Goal: Information Seeking & Learning: Learn about a topic

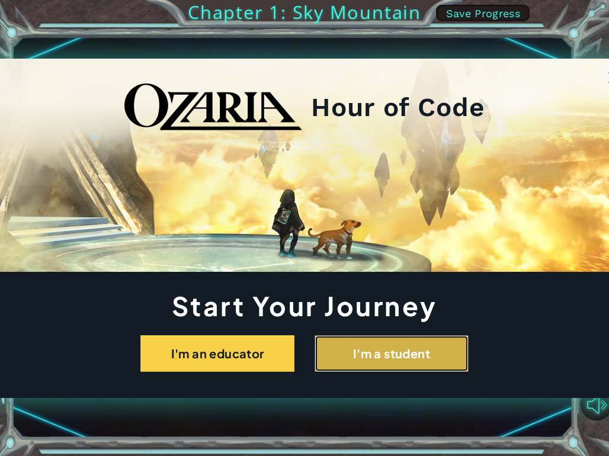
click at [425, 359] on button "I'm a student" at bounding box center [392, 353] width 154 height 37
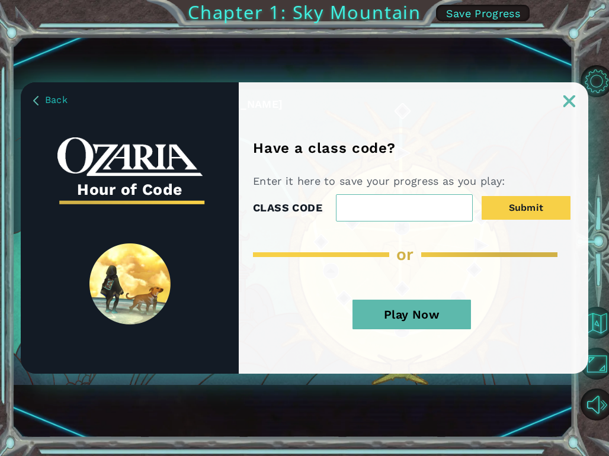
click at [398, 309] on button "Play Now" at bounding box center [411, 315] width 118 height 30
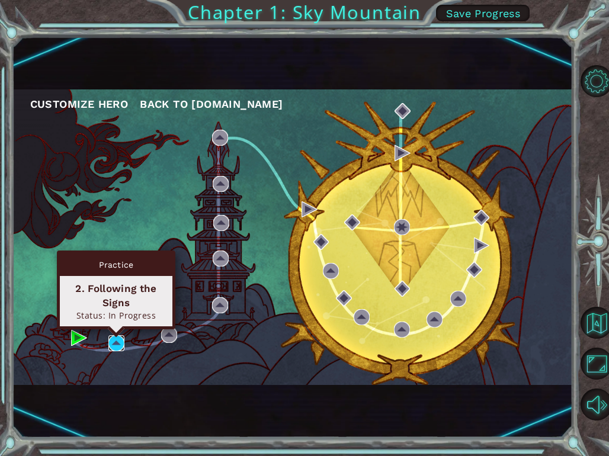
click at [117, 346] on img at bounding box center [116, 343] width 16 height 16
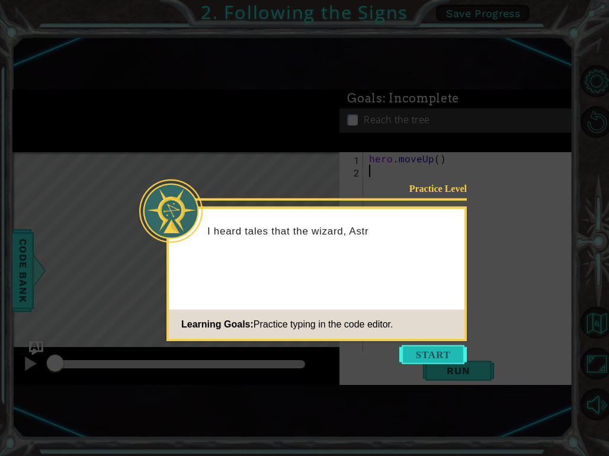
click at [419, 354] on button "Start" at bounding box center [433, 354] width 68 height 19
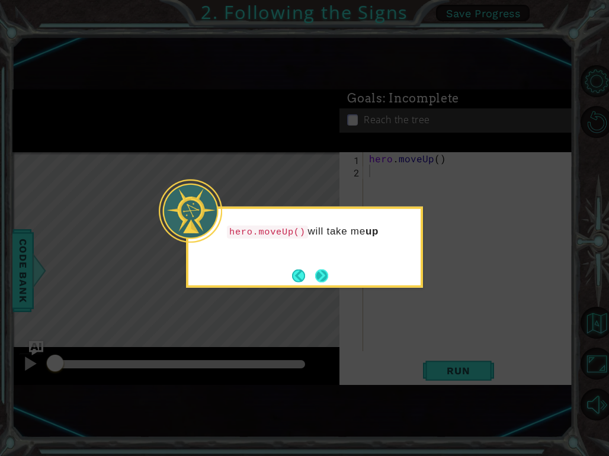
click at [325, 274] on button "Next" at bounding box center [321, 275] width 13 height 13
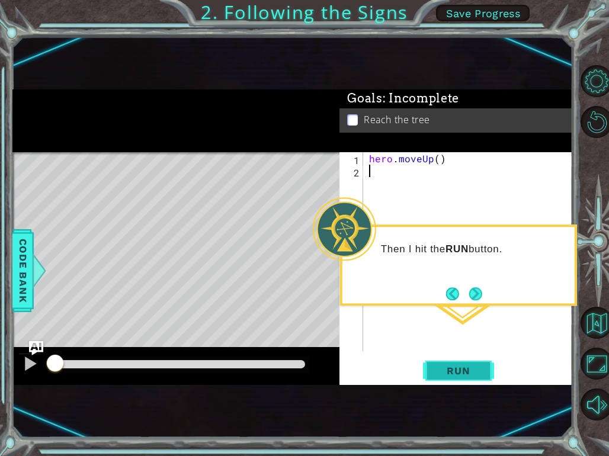
click at [450, 375] on span "Run" at bounding box center [458, 371] width 47 height 12
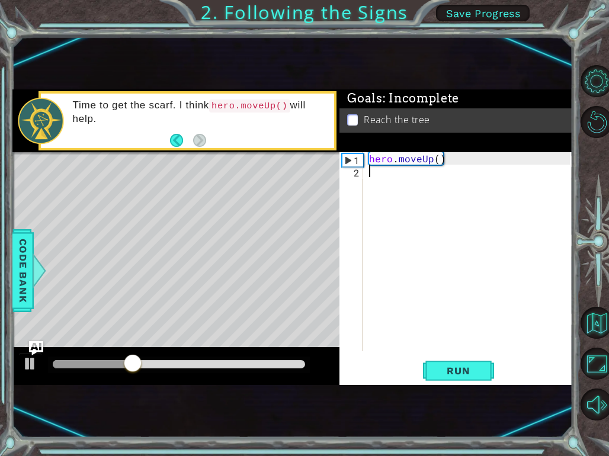
type textarea "h"
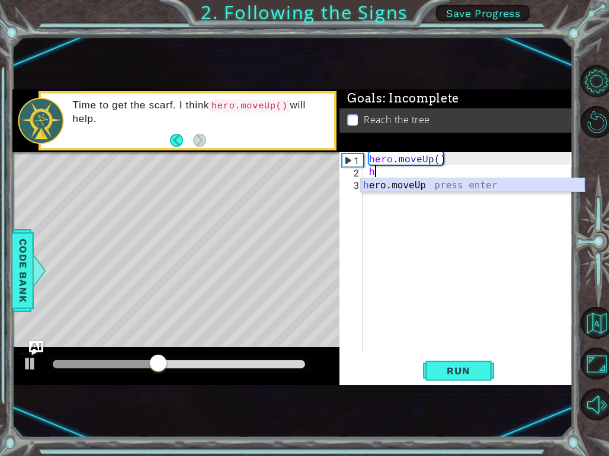
click at [388, 181] on div "h ero.moveUp press enter" at bounding box center [473, 199] width 224 height 43
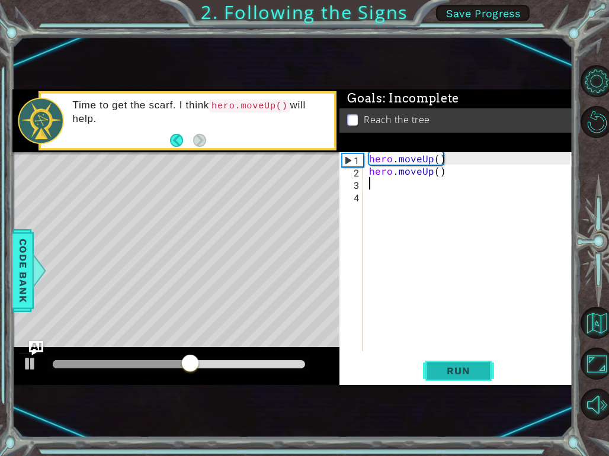
click at [465, 375] on span "Run" at bounding box center [458, 371] width 47 height 12
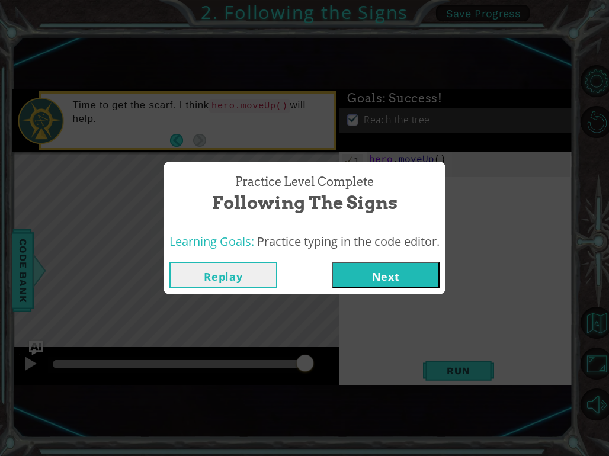
click at [395, 278] on button "Next" at bounding box center [386, 275] width 108 height 27
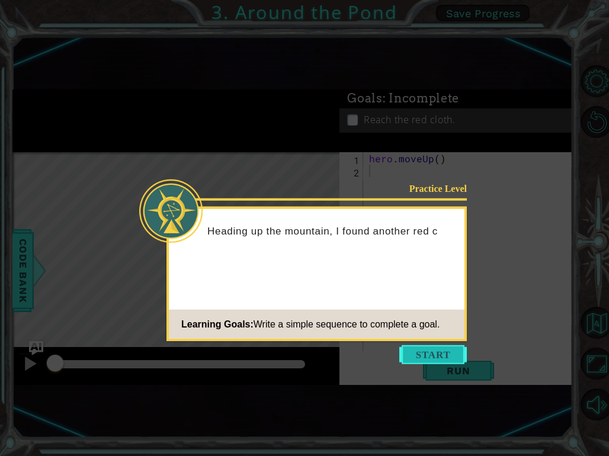
click at [413, 362] on button "Start" at bounding box center [433, 354] width 68 height 19
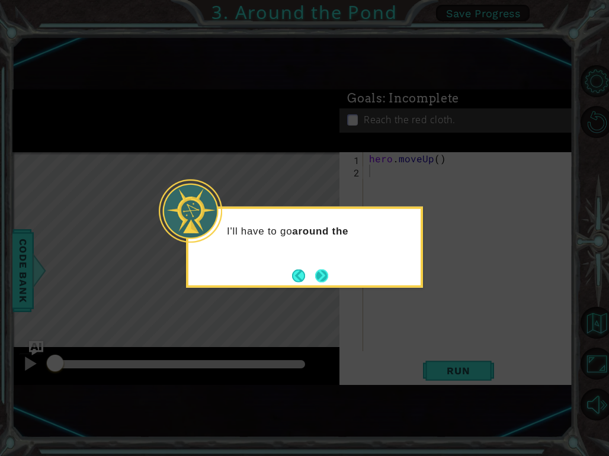
click at [320, 273] on button "Next" at bounding box center [321, 275] width 13 height 13
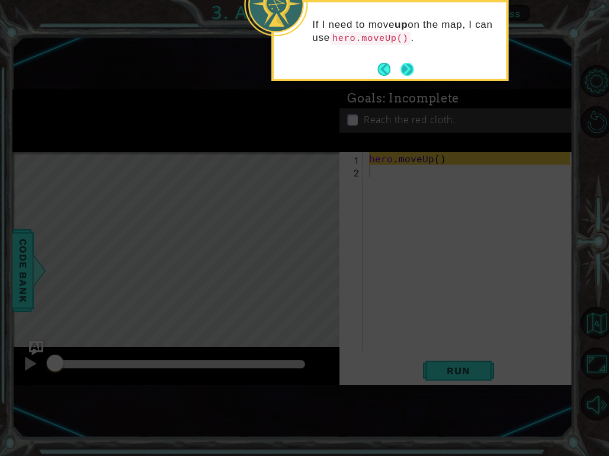
click at [409, 63] on button "Next" at bounding box center [406, 69] width 13 height 13
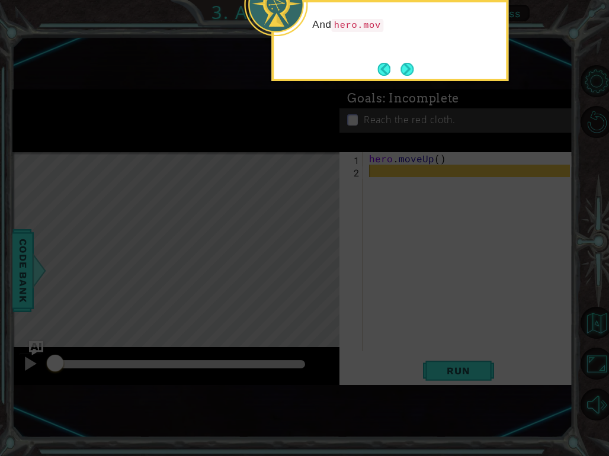
drag, startPoint x: 409, startPoint y: 62, endPoint x: 408, endPoint y: 70, distance: 8.3
click at [408, 70] on button "Next" at bounding box center [406, 69] width 13 height 13
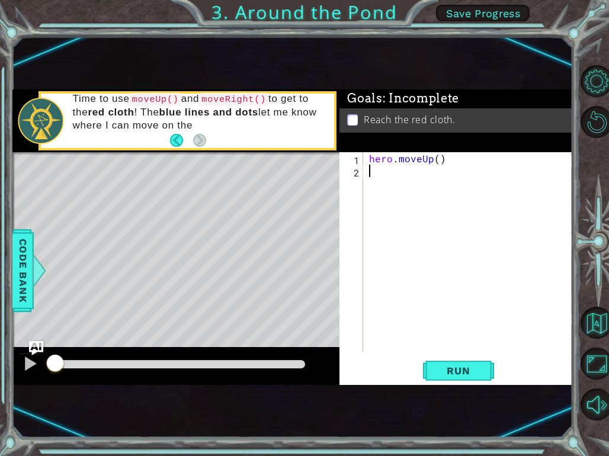
type textarea "h"
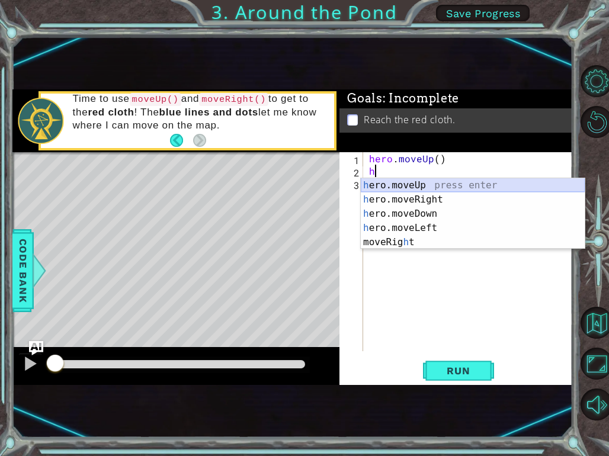
click at [386, 185] on div "h ero.moveUp press enter h ero.moveRight press enter h ero.moveDown press enter…" at bounding box center [473, 228] width 224 height 100
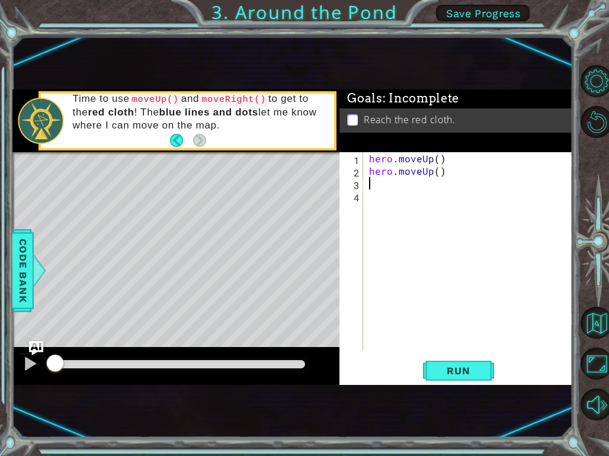
type textarea "h"
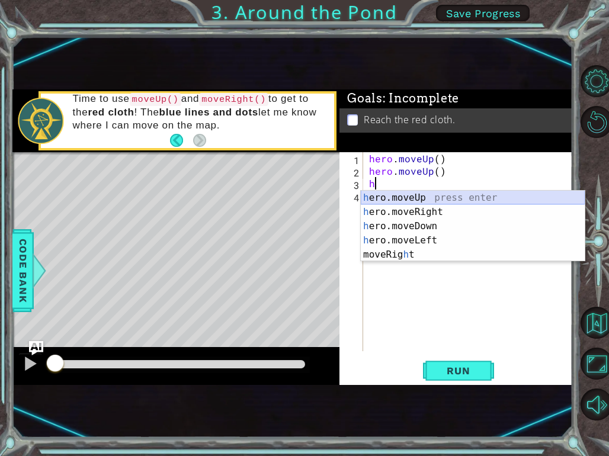
click at [403, 194] on div "h ero.moveUp press enter h ero.moveRight press enter h ero.moveDown press enter…" at bounding box center [473, 241] width 224 height 100
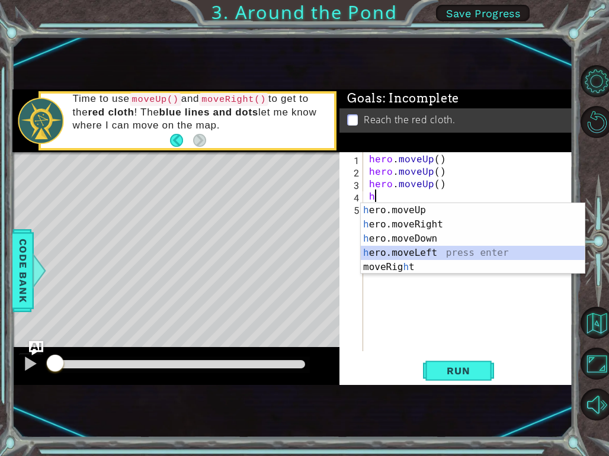
click at [405, 250] on div "h ero.moveUp press enter h ero.moveRight press enter h ero.moveDown press enter…" at bounding box center [473, 253] width 224 height 100
type textarea "hero.moveLeft(1)"
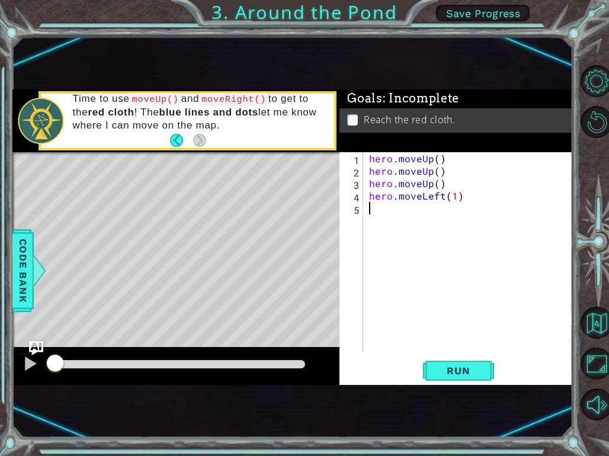
click at [373, 216] on div "hero . moveUp ( ) hero . moveUp ( ) hero . moveUp ( ) hero . moveLeft ( 1 )" at bounding box center [471, 264] width 209 height 224
type textarea "h"
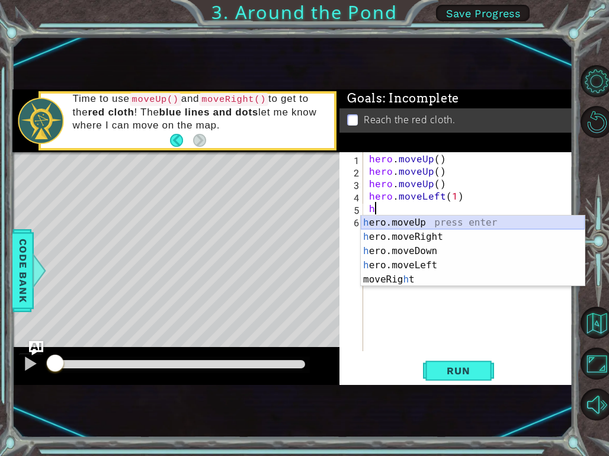
click at [415, 224] on div "h ero.moveUp press enter h ero.moveRight press enter h ero.moveDown press enter…" at bounding box center [473, 266] width 224 height 100
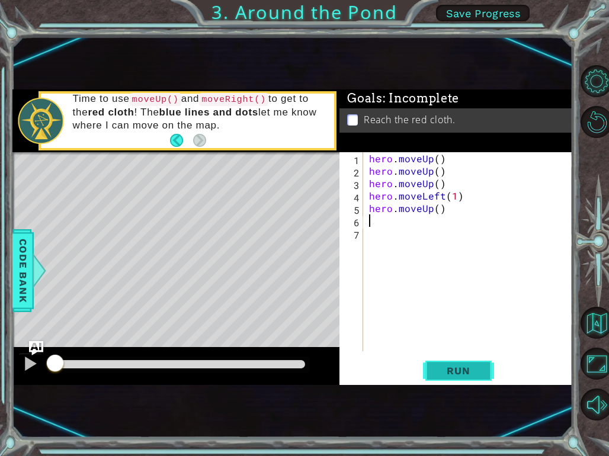
click at [474, 372] on span "Run" at bounding box center [458, 371] width 47 height 12
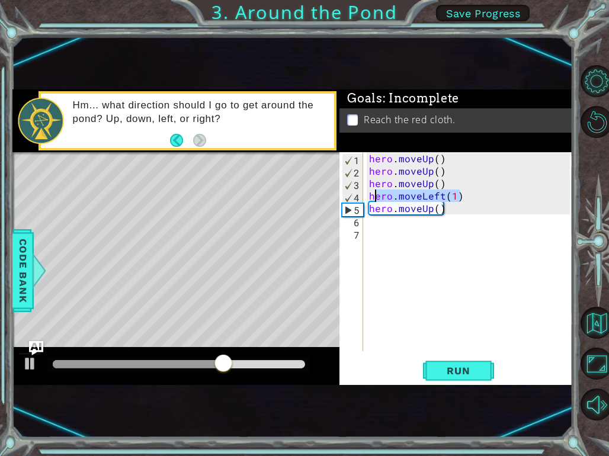
drag, startPoint x: 458, startPoint y: 199, endPoint x: 365, endPoint y: 202, distance: 92.5
click at [365, 202] on div "1 2 3 4 5 6 7 hero . moveUp ( ) hero . moveUp ( ) hero . moveUp ( ) hero . move…" at bounding box center [454, 251] width 230 height 199
type textarea "hero.moveLeft(1)"
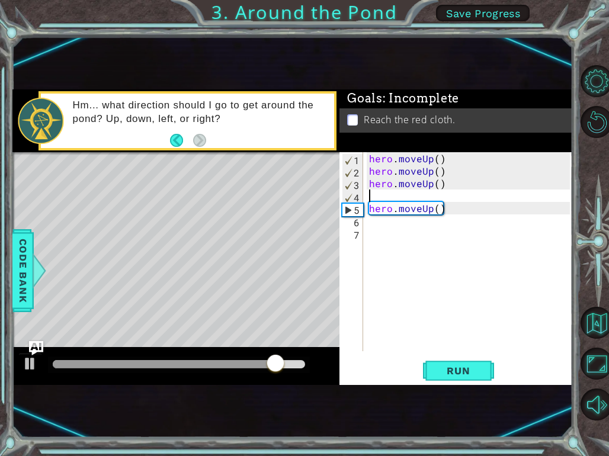
type textarea "h"
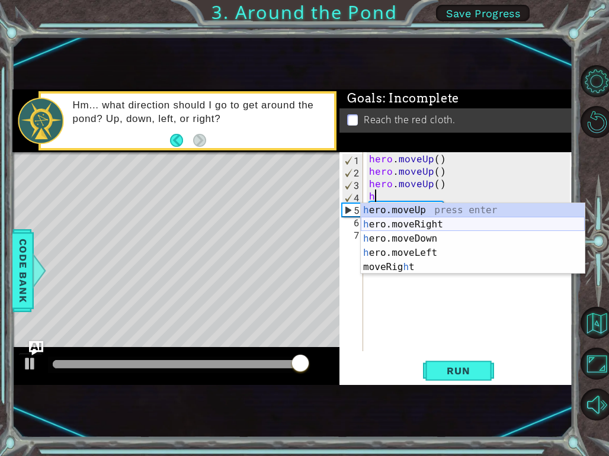
click at [400, 220] on div "h ero.moveUp press enter h ero.moveRight press enter h ero.moveDown press enter…" at bounding box center [473, 253] width 224 height 100
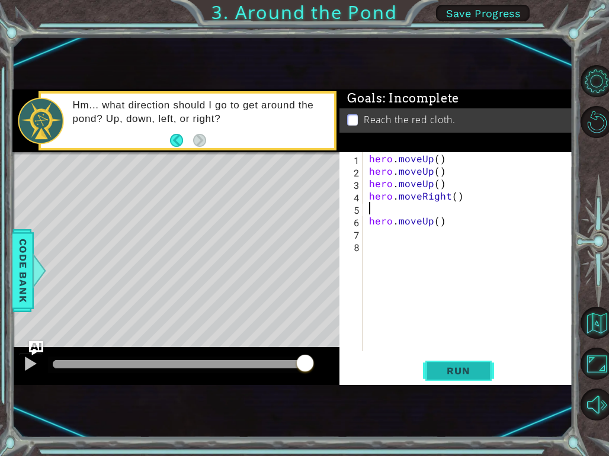
click at [467, 377] on button "Run" at bounding box center [458, 371] width 71 height 23
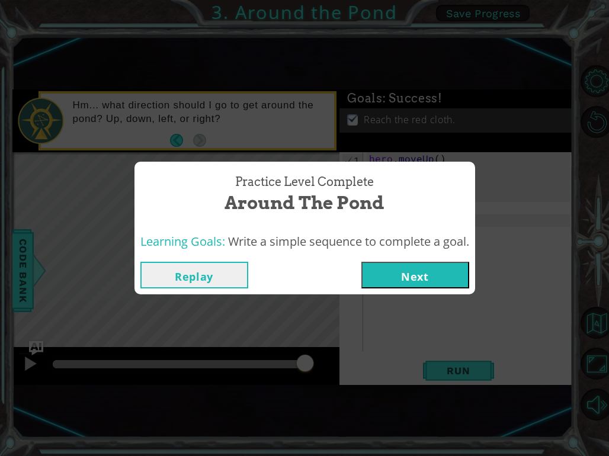
click at [422, 277] on button "Next" at bounding box center [415, 275] width 108 height 27
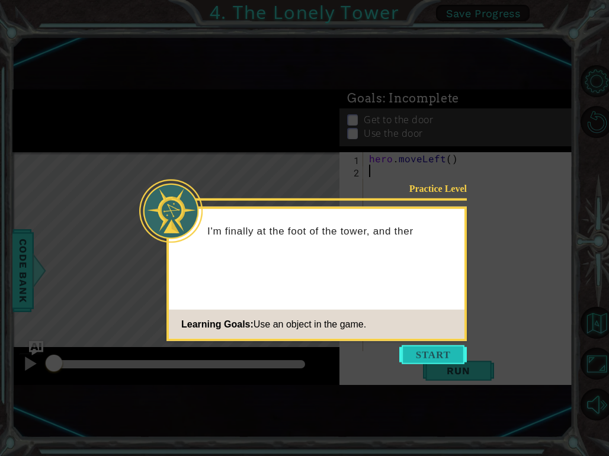
click at [422, 356] on button "Start" at bounding box center [433, 354] width 68 height 19
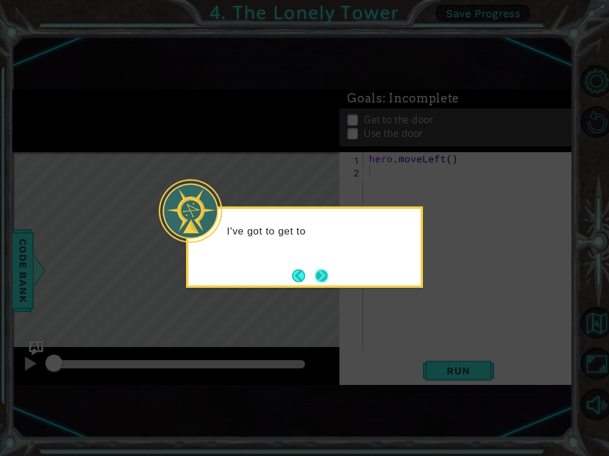
click at [325, 278] on button "Next" at bounding box center [321, 275] width 13 height 13
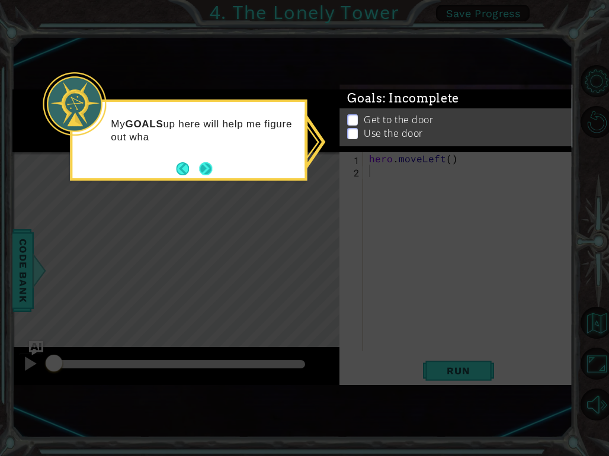
click at [200, 171] on button "Next" at bounding box center [205, 168] width 13 height 13
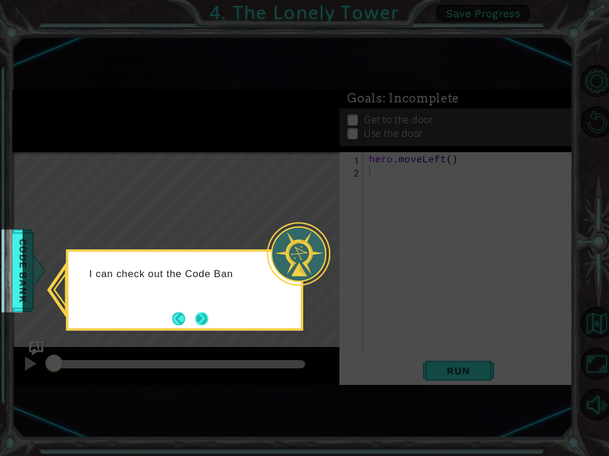
click at [206, 322] on button "Next" at bounding box center [201, 318] width 13 height 13
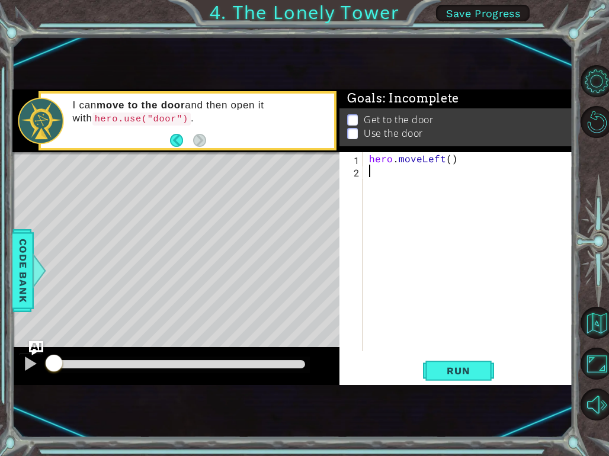
type textarea "h"
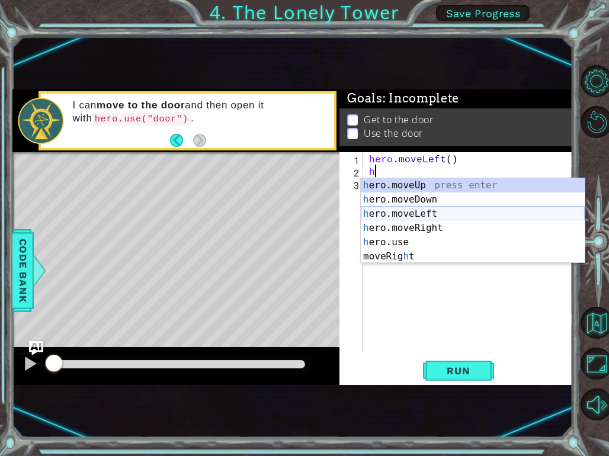
click at [419, 210] on div "h ero.moveUp press enter h ero.moveDown press enter h ero.moveLeft press enter …" at bounding box center [473, 235] width 224 height 114
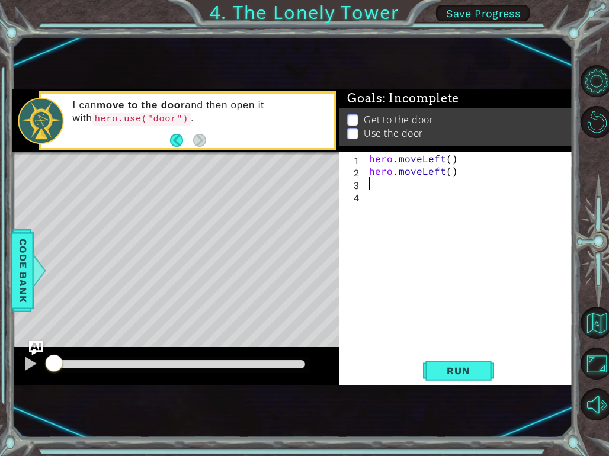
type textarea "h"
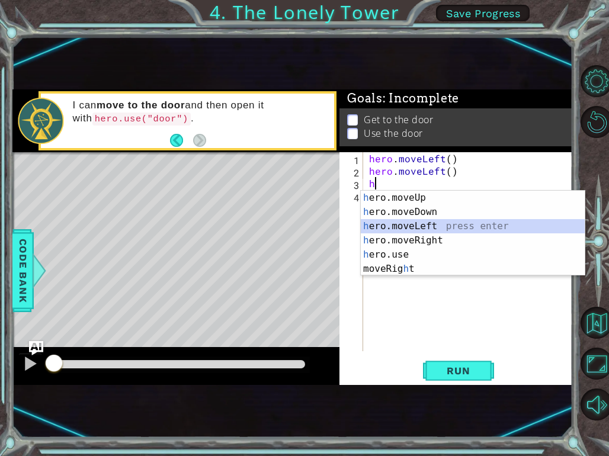
click at [411, 223] on div "h ero.moveUp press enter h ero.moveDown press enter h ero.moveLeft press enter …" at bounding box center [473, 248] width 224 height 114
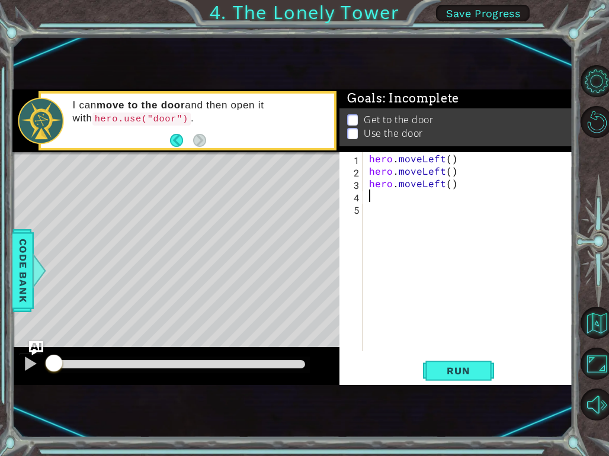
type textarea "h"
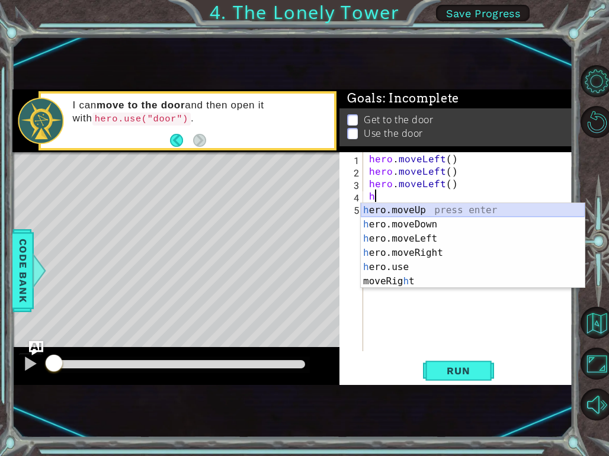
click at [386, 210] on div "h ero.moveUp press enter h ero.moveDown press enter h ero.moveLeft press enter …" at bounding box center [473, 260] width 224 height 114
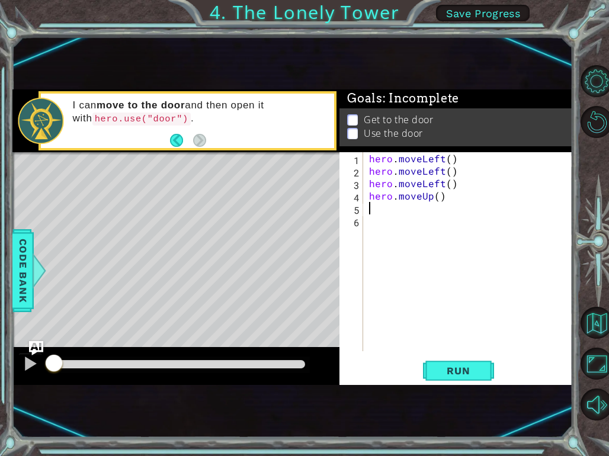
type textarea "h"
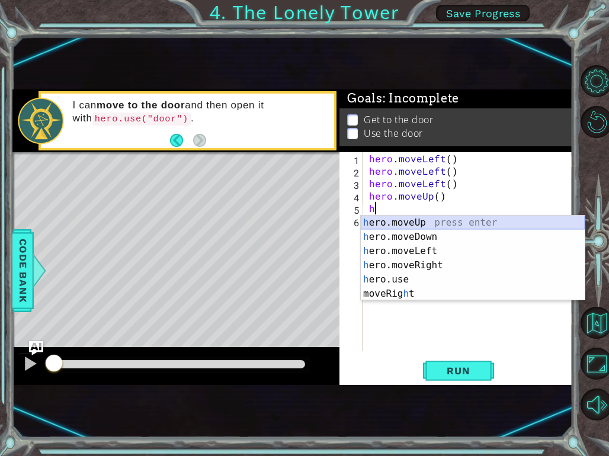
click at [386, 221] on div "h ero.moveUp press enter h ero.moveDown press enter h ero.moveLeft press enter …" at bounding box center [473, 273] width 224 height 114
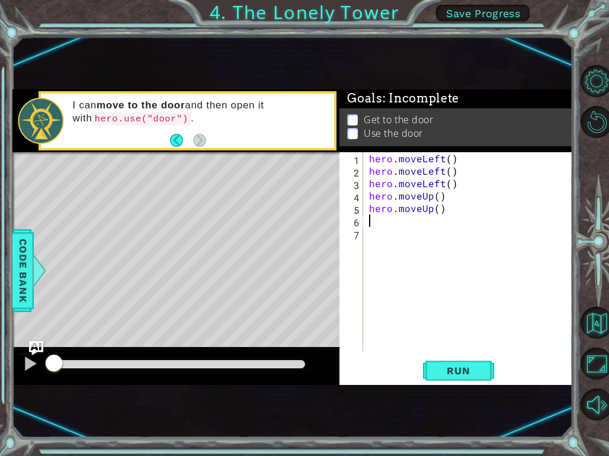
type textarea "h"
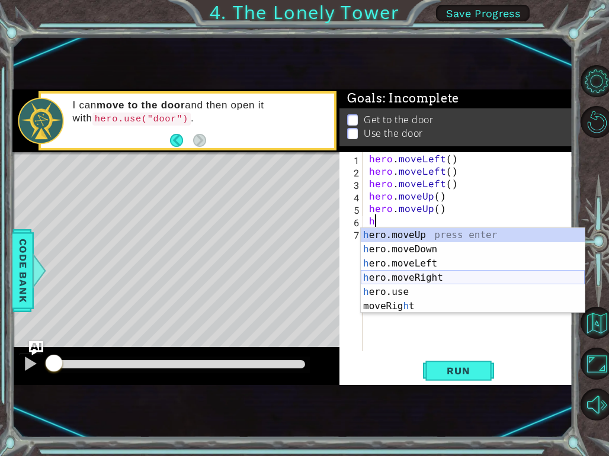
click at [427, 277] on div "h ero.moveUp press enter h ero.moveDown press enter h ero.moveLeft press enter …" at bounding box center [473, 285] width 224 height 114
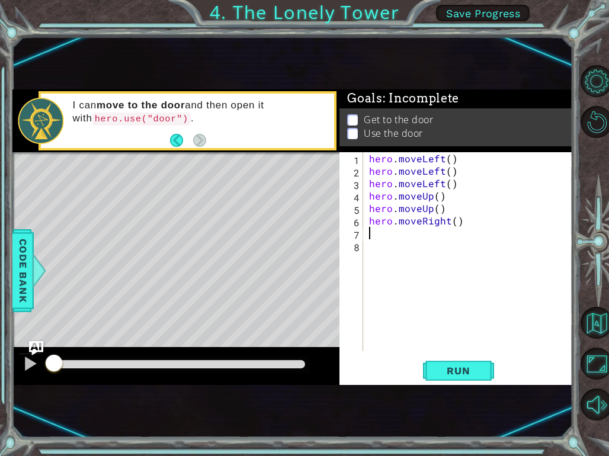
type textarea "h"
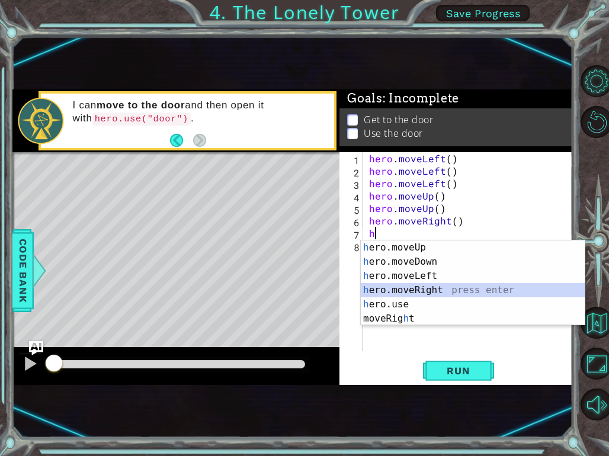
click at [408, 287] on div "h ero.moveUp press enter h ero.moveDown press enter h ero.moveLeft press enter …" at bounding box center [473, 297] width 224 height 114
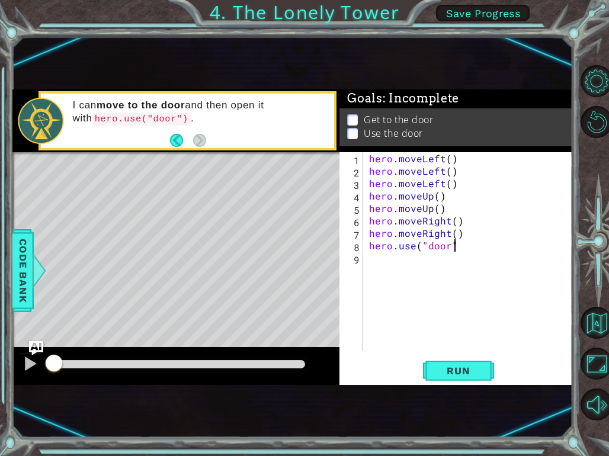
scroll to position [0, 5]
type textarea "hero.use("door")"
click at [457, 371] on span "Run" at bounding box center [458, 371] width 47 height 12
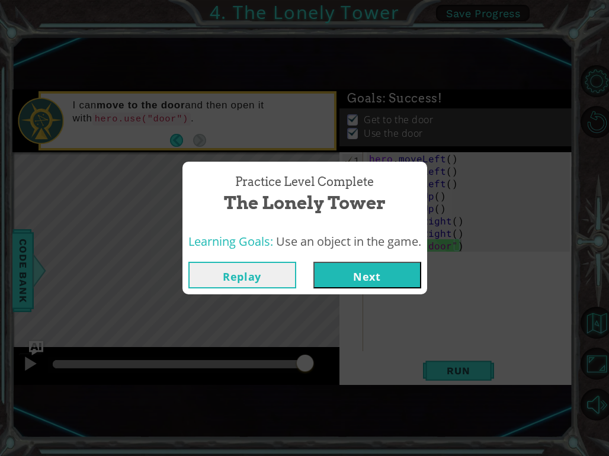
click at [341, 283] on button "Next" at bounding box center [367, 275] width 108 height 27
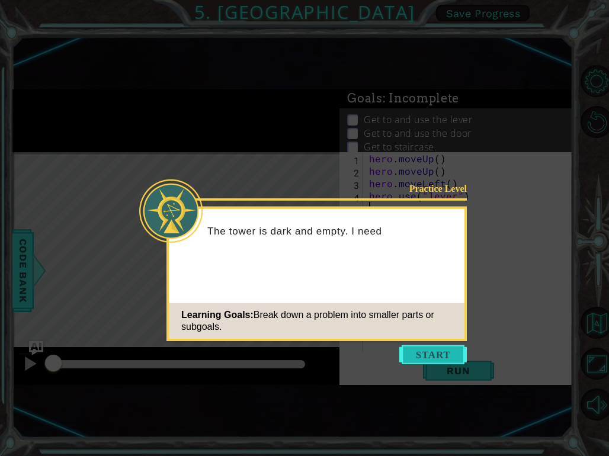
click at [438, 356] on button "Start" at bounding box center [433, 354] width 68 height 19
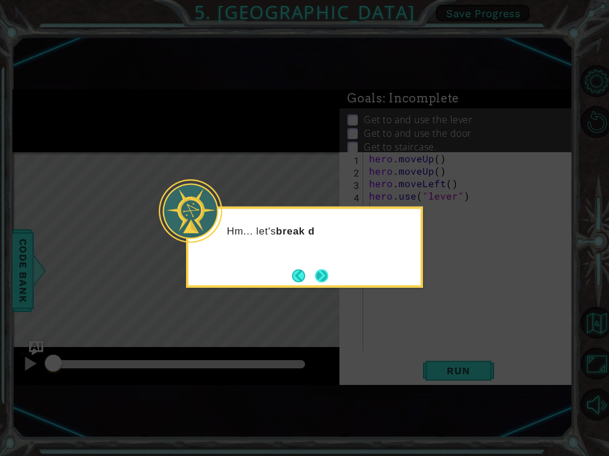
click at [326, 274] on button "Next" at bounding box center [321, 275] width 13 height 13
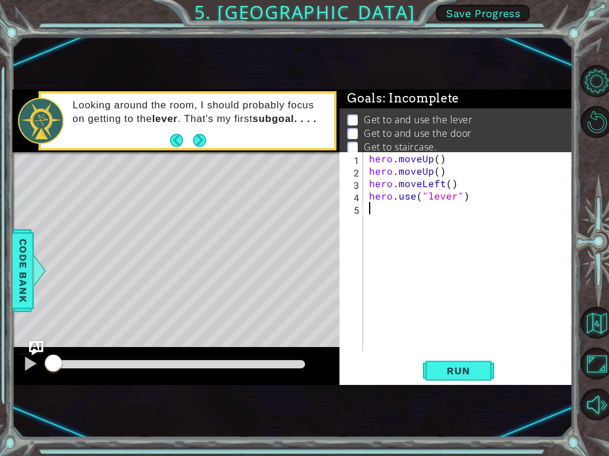
type textarea "h"
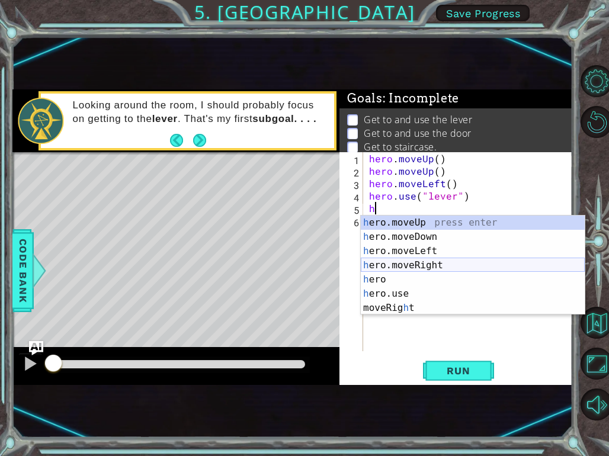
click at [406, 262] on div "h ero.moveUp press enter h ero.moveDown press enter h ero.moveLeft press enter …" at bounding box center [473, 280] width 224 height 128
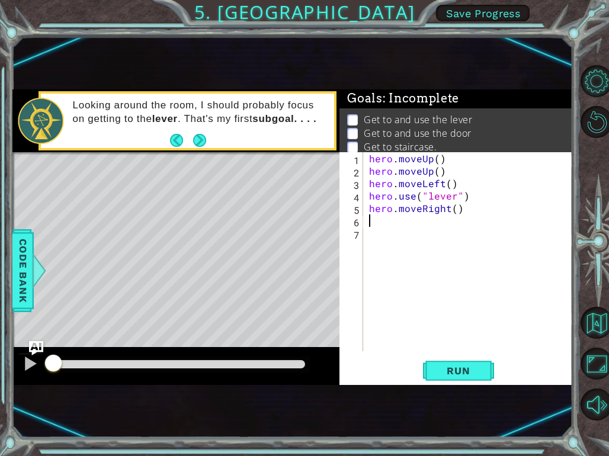
type textarea "h"
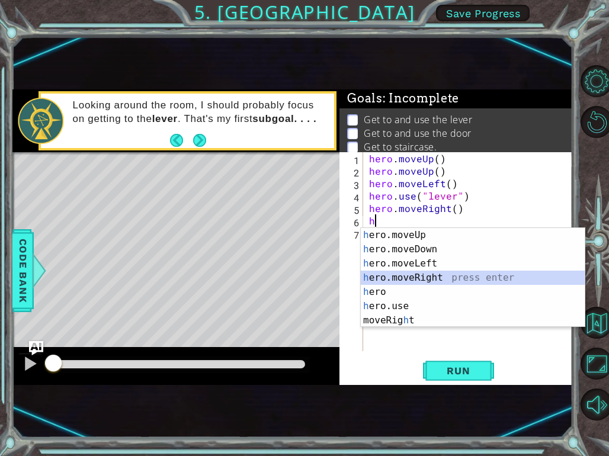
click at [410, 272] on div "h ero.moveUp press enter h ero.moveDown press enter h ero.moveLeft press enter …" at bounding box center [473, 292] width 224 height 128
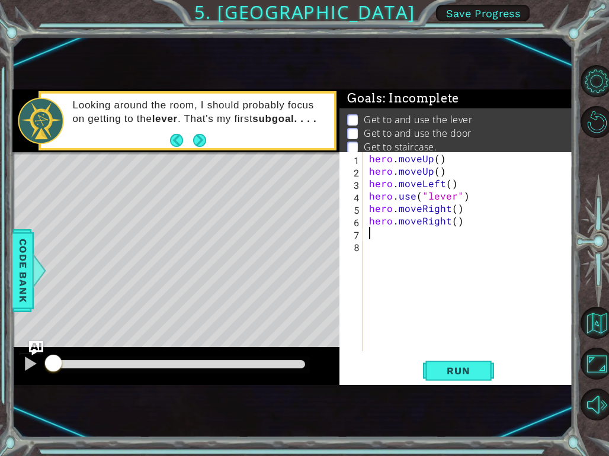
type textarea "h"
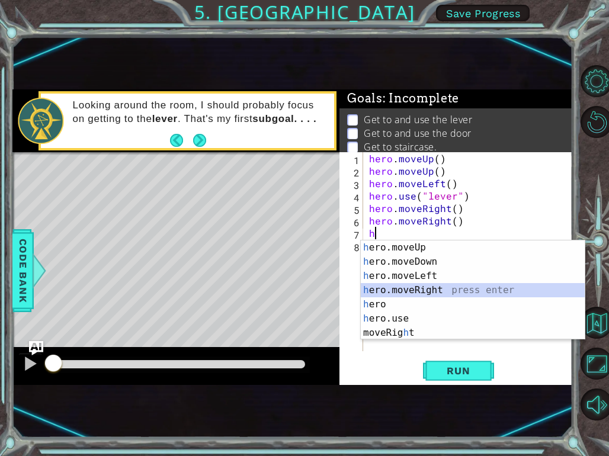
click at [405, 290] on div "h ero.moveUp press enter h ero.moveDown press enter h ero.moveLeft press enter …" at bounding box center [473, 304] width 224 height 128
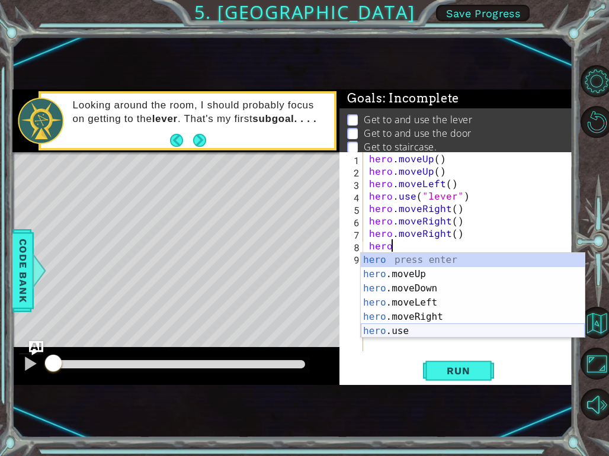
click at [384, 332] on div "hero press enter hero .moveUp press enter hero .moveDown press enter hero .move…" at bounding box center [473, 310] width 224 height 114
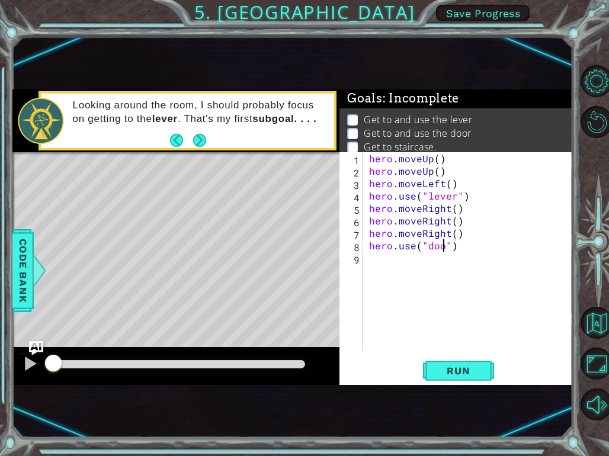
scroll to position [0, 5]
type textarea "hero.use("door")"
click at [448, 367] on span "Run" at bounding box center [458, 371] width 47 height 12
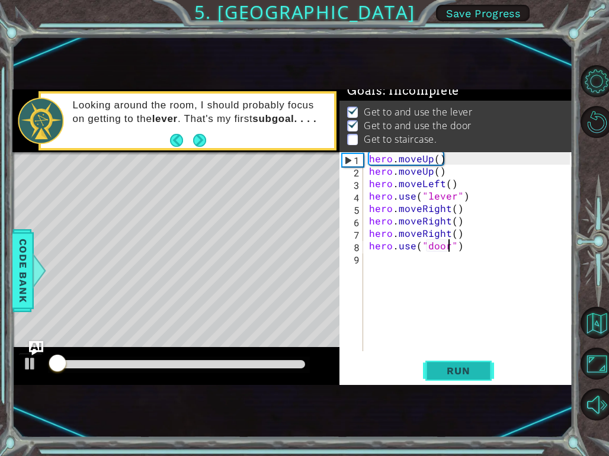
scroll to position [11, 0]
click at [375, 264] on div "hero . moveUp ( ) hero . moveUp ( ) hero . moveLeft ( ) hero . use ( "lever" ) …" at bounding box center [471, 264] width 209 height 224
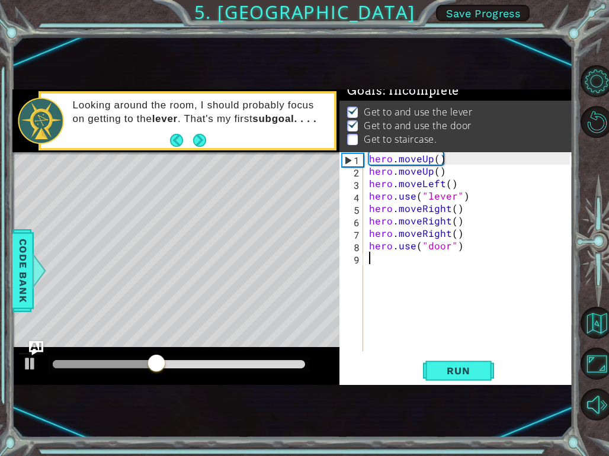
type textarea "h"
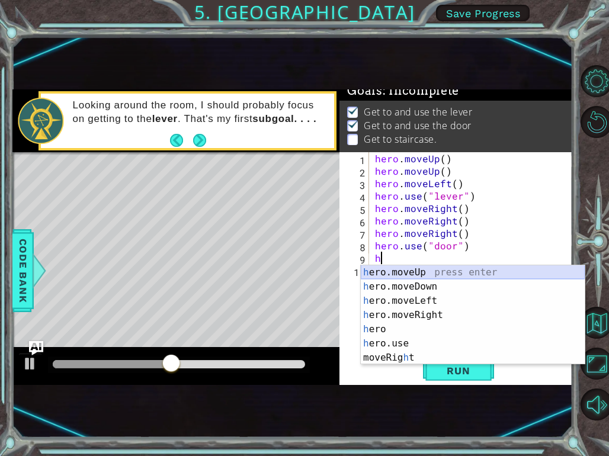
click at [403, 272] on div "h ero.moveUp press enter h ero.moveDown press enter h ero.moveLeft press enter …" at bounding box center [473, 329] width 224 height 128
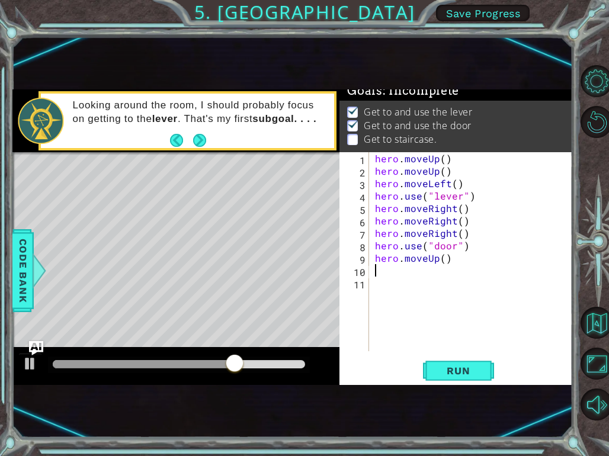
type textarea "h"
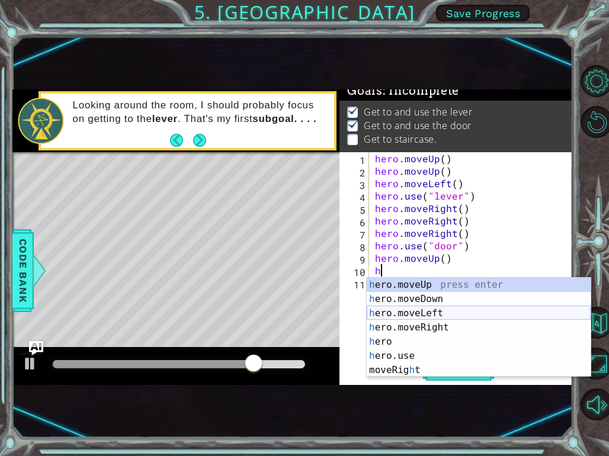
click at [434, 314] on div "h ero.moveUp press enter h ero.moveDown press enter h ero.moveLeft press enter …" at bounding box center [479, 342] width 224 height 128
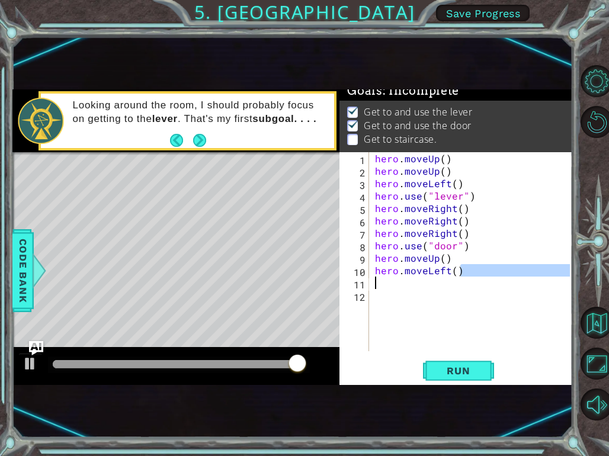
drag, startPoint x: 463, startPoint y: 271, endPoint x: 367, endPoint y: 287, distance: 98.0
click at [367, 287] on div "1 2 3 4 5 6 7 8 9 10 11 12 hero . moveUp ( ) hero . moveUp ( ) hero . moveLeft …" at bounding box center [454, 251] width 230 height 199
drag, startPoint x: 393, startPoint y: 270, endPoint x: 471, endPoint y: 249, distance: 80.7
click at [471, 249] on div "hero . moveUp ( ) hero . moveUp ( ) hero . moveLeft ( ) hero . use ( "lever" ) …" at bounding box center [475, 264] width 204 height 224
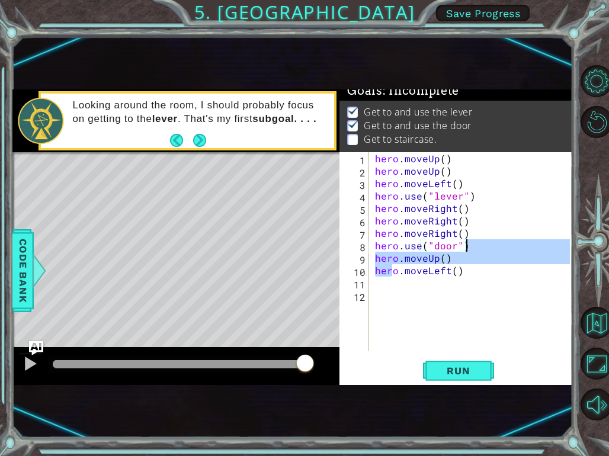
type textarea "hero.use("door") hero.moveUp()"
type textarea "hero.moveLeft()"
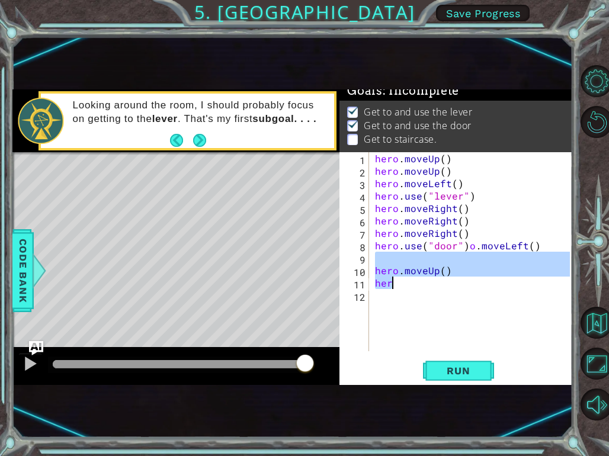
click at [407, 280] on div "hero . moveUp ( ) hero . moveUp ( ) hero . moveLeft ( ) hero . use ( "lever" ) …" at bounding box center [472, 251] width 198 height 199
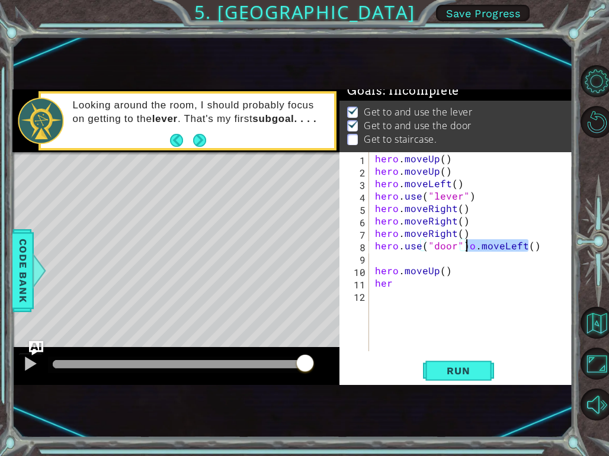
drag, startPoint x: 531, startPoint y: 246, endPoint x: 468, endPoint y: 252, distance: 63.1
click at [468, 252] on div "hero . moveUp ( ) hero . moveUp ( ) hero . moveLeft ( ) hero . use ( "lever" ) …" at bounding box center [475, 264] width 204 height 224
drag, startPoint x: 473, startPoint y: 250, endPoint x: 467, endPoint y: 253, distance: 7.2
click at [467, 253] on div "hero . moveUp ( ) hero . moveUp ( ) hero . moveLeft ( ) hero . use ( "lever" ) …" at bounding box center [475, 264] width 204 height 224
drag, startPoint x: 467, startPoint y: 249, endPoint x: 473, endPoint y: 251, distance: 6.2
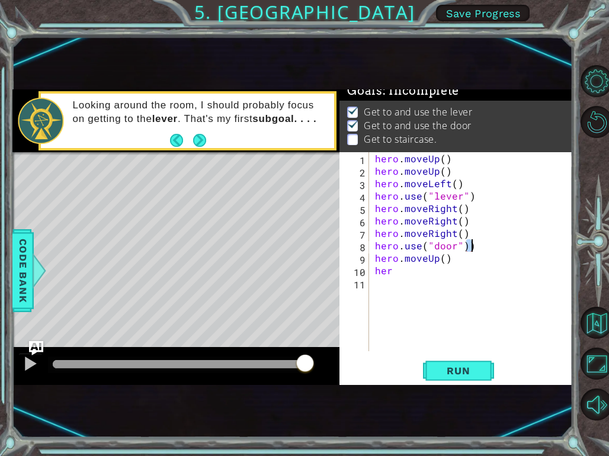
click at [473, 251] on div "hero . moveUp ( ) hero . moveUp ( ) hero . moveLeft ( ) hero . use ( "lever" ) …" at bounding box center [475, 264] width 204 height 224
type textarea "hero.use("door")"
click at [470, 338] on div "hero . moveUp ( ) hero . moveUp ( ) hero . moveLeft ( ) hero . use ( "lever" ) …" at bounding box center [475, 264] width 204 height 224
click at [400, 271] on div "hero . moveUp ( ) hero . moveUp ( ) hero . moveLeft ( ) hero . use ( "lever" ) …" at bounding box center [475, 264] width 204 height 224
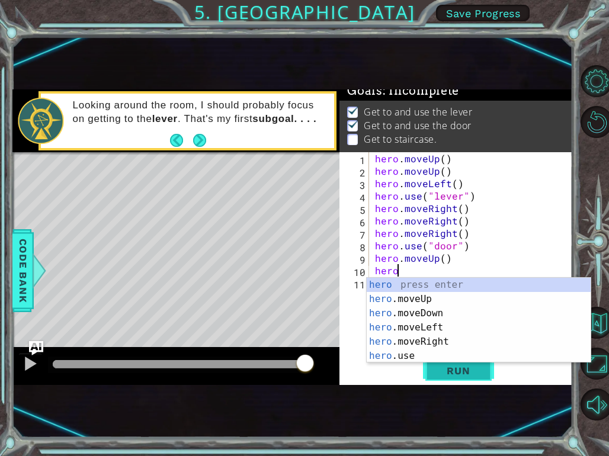
click at [451, 368] on span "Run" at bounding box center [458, 371] width 47 height 12
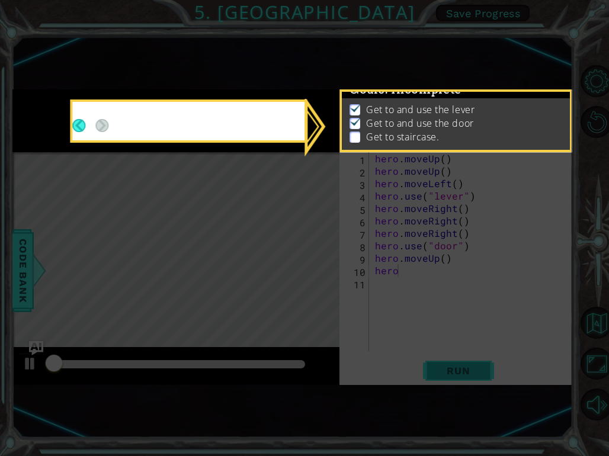
scroll to position [11, 0]
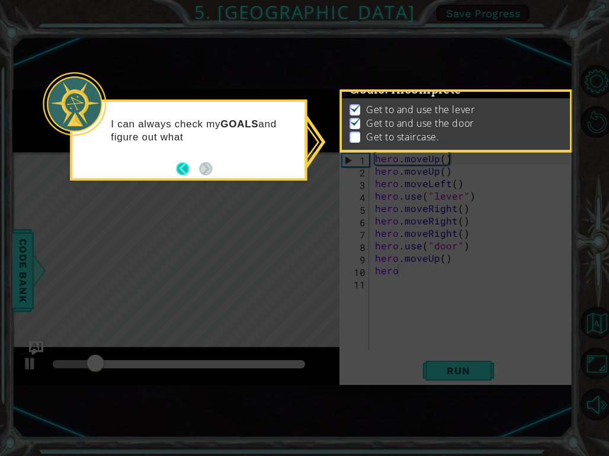
click at [185, 171] on button "Back" at bounding box center [187, 168] width 23 height 13
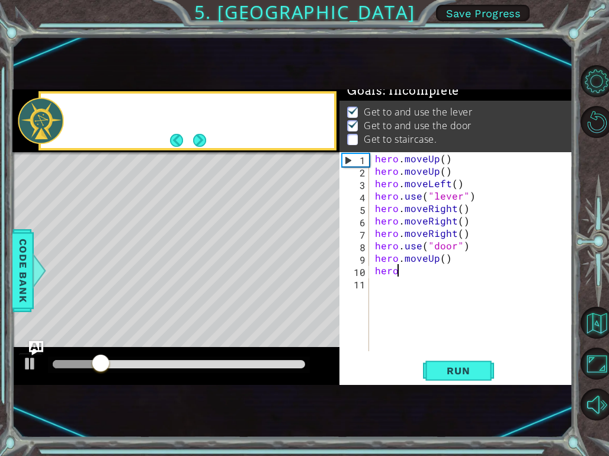
scroll to position [9, 0]
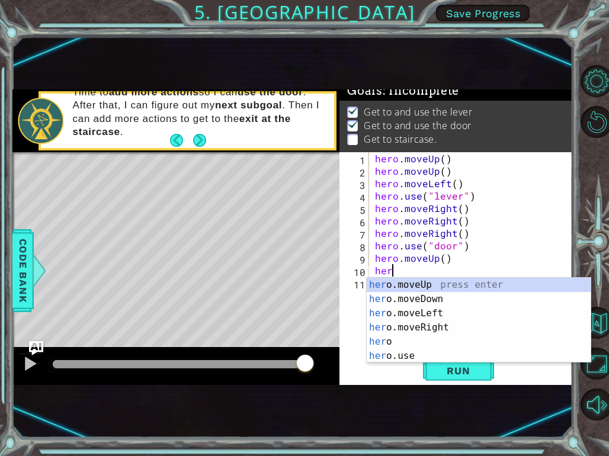
type textarea "he"
click at [415, 286] on div "he ro.moveUp press enter he ro.moveDown press enter he ro.moveLeft press enter …" at bounding box center [479, 335] width 224 height 114
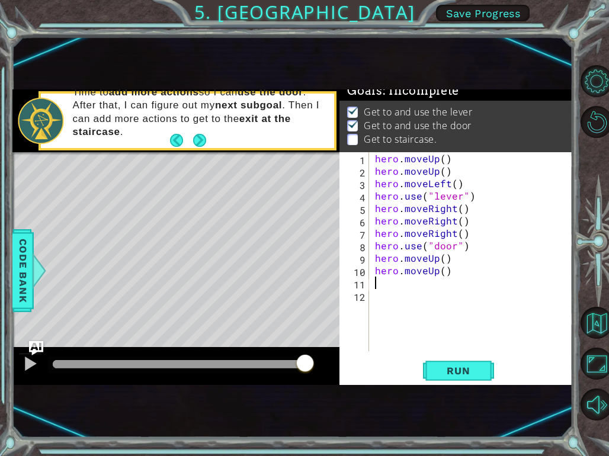
type textarea "h"
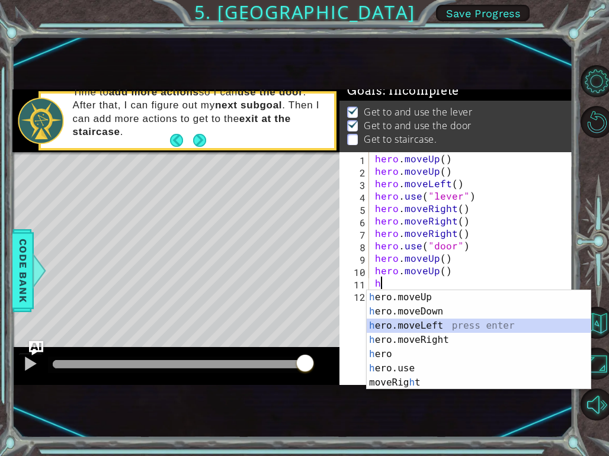
click at [415, 322] on div "h ero.moveUp press enter h ero.moveDown press enter h ero.moveLeft press enter …" at bounding box center [479, 354] width 224 height 128
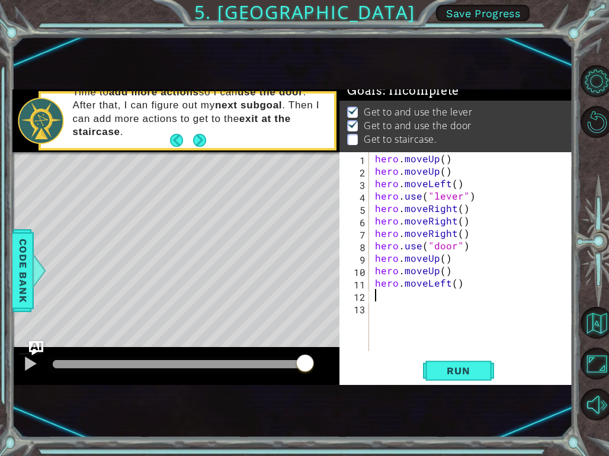
type textarea "h"
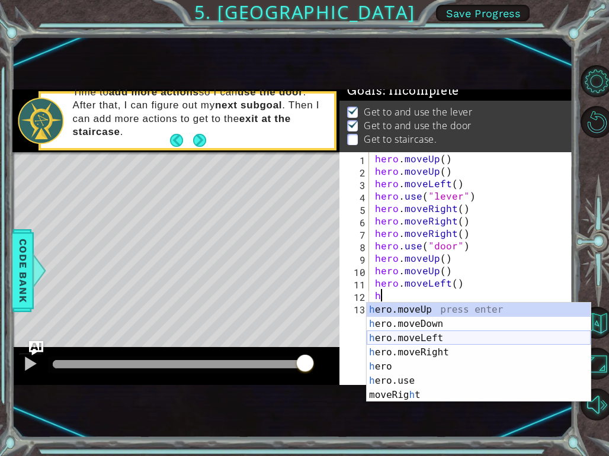
click at [413, 337] on div "h ero.moveUp press enter h ero.moveDown press enter h ero.moveLeft press enter …" at bounding box center [479, 367] width 224 height 128
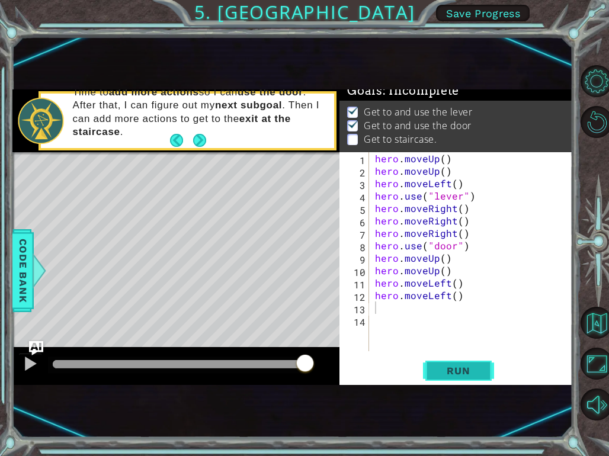
click at [451, 365] on span "Run" at bounding box center [458, 371] width 47 height 12
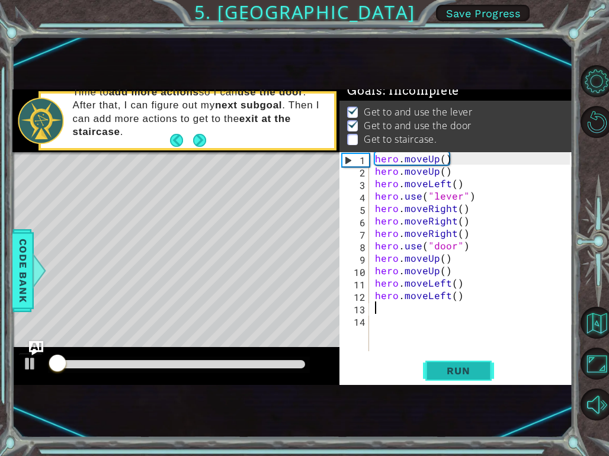
scroll to position [11, 0]
type textarea "h"
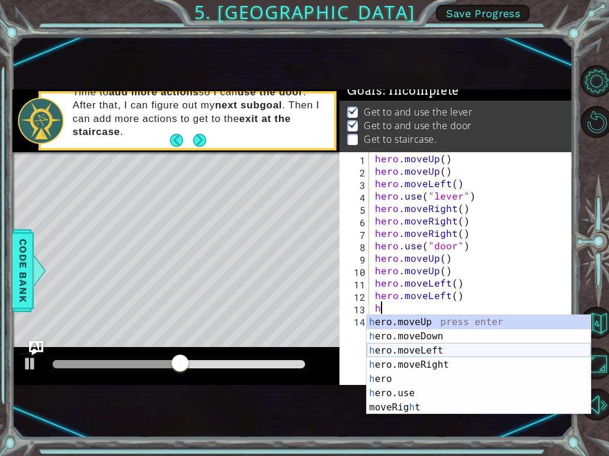
click at [418, 348] on div "h ero.moveUp press enter h ero.moveDown press enter h ero.moveLeft press enter …" at bounding box center [479, 379] width 224 height 128
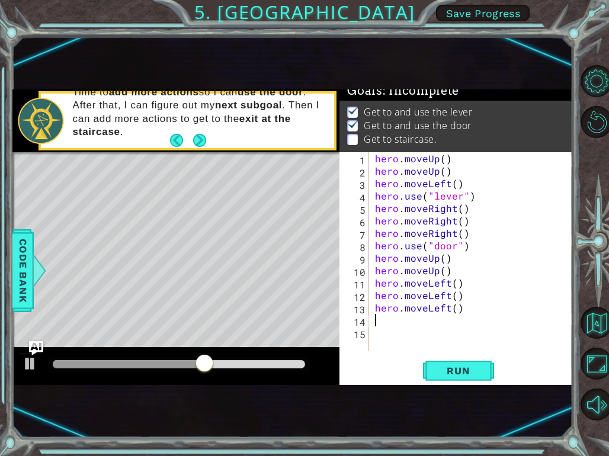
type textarea "h"
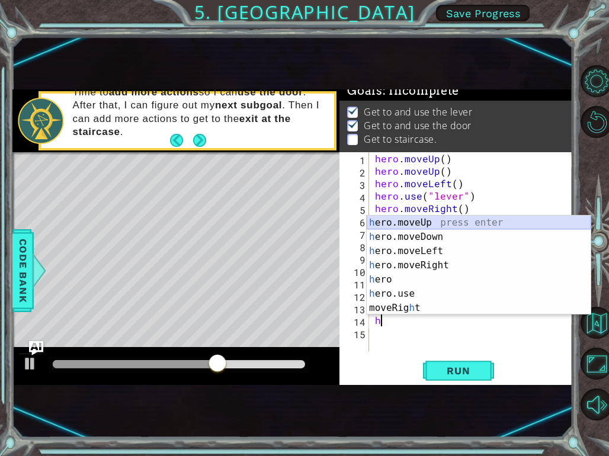
click at [419, 221] on div "h ero.moveUp press enter h ero.moveDown press enter h ero.moveLeft press enter …" at bounding box center [479, 280] width 224 height 128
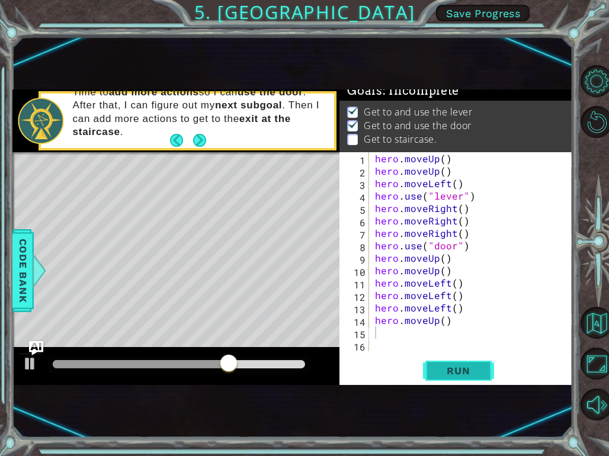
click at [454, 370] on span "Run" at bounding box center [458, 371] width 47 height 12
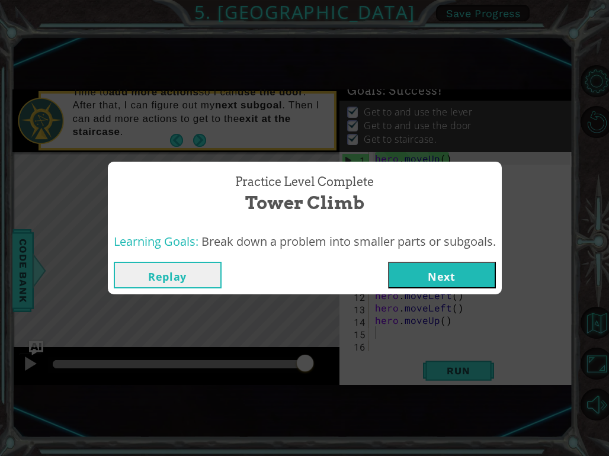
click at [448, 273] on button "Next" at bounding box center [442, 275] width 108 height 27
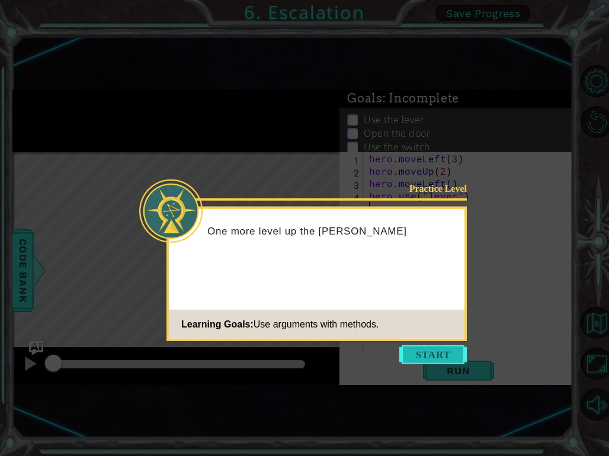
click at [457, 354] on button "Start" at bounding box center [433, 354] width 68 height 19
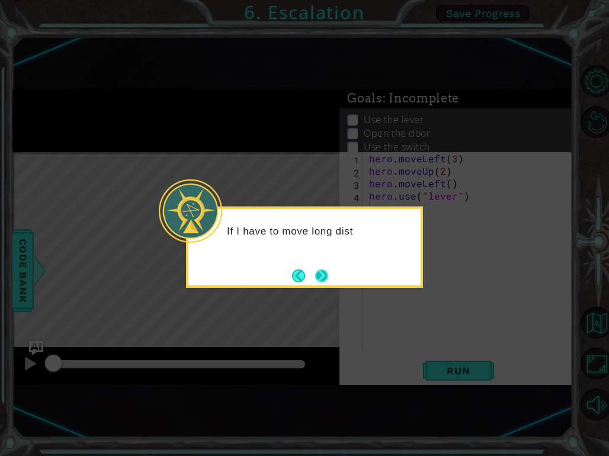
click at [322, 276] on button "Next" at bounding box center [321, 275] width 13 height 13
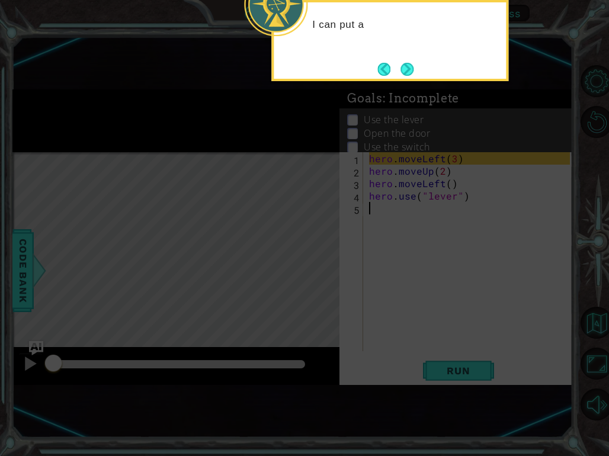
click at [452, 275] on icon at bounding box center [304, 141] width 609 height 629
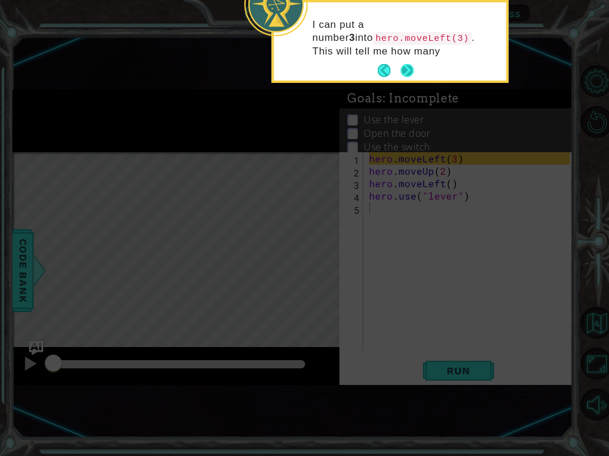
click at [408, 70] on button "Next" at bounding box center [406, 70] width 13 height 13
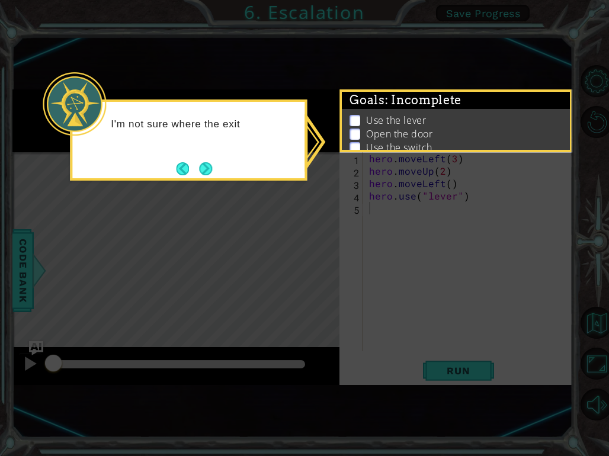
click at [379, 205] on icon at bounding box center [304, 228] width 609 height 456
click at [206, 169] on button "Next" at bounding box center [205, 168] width 13 height 13
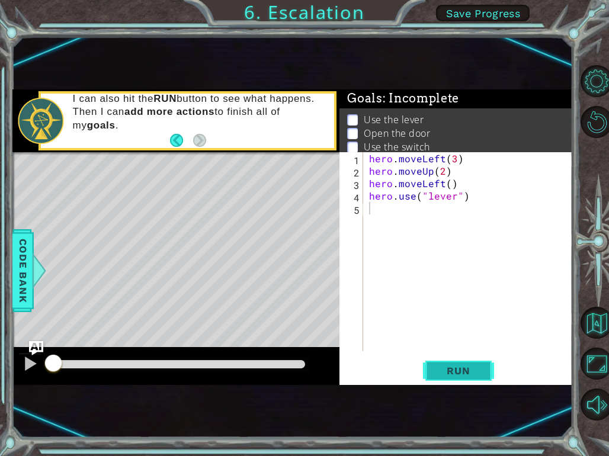
click at [444, 369] on span "Run" at bounding box center [458, 371] width 47 height 12
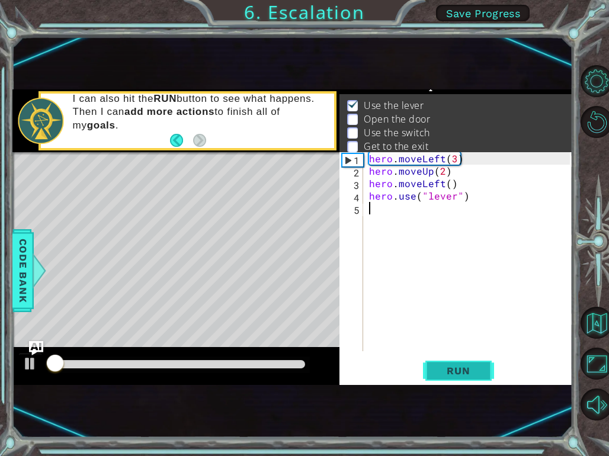
scroll to position [18, 0]
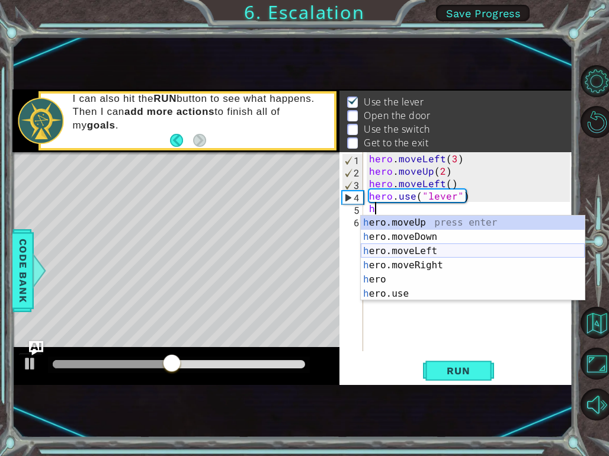
click at [421, 248] on div "h ero.moveUp press enter h ero.moveDown press enter h ero.moveLeft press enter …" at bounding box center [473, 273] width 224 height 114
type textarea "hero.moveLeft(1)"
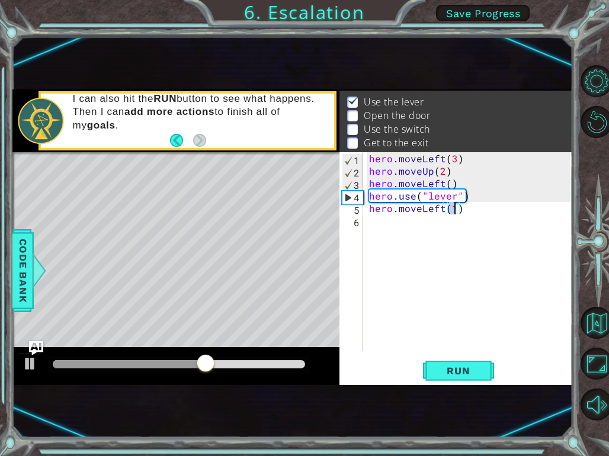
click at [374, 222] on div "hero . moveLeft ( 3 ) hero . moveUp ( 2 ) hero . moveLeft ( ) hero . use ( "lev…" at bounding box center [471, 264] width 209 height 224
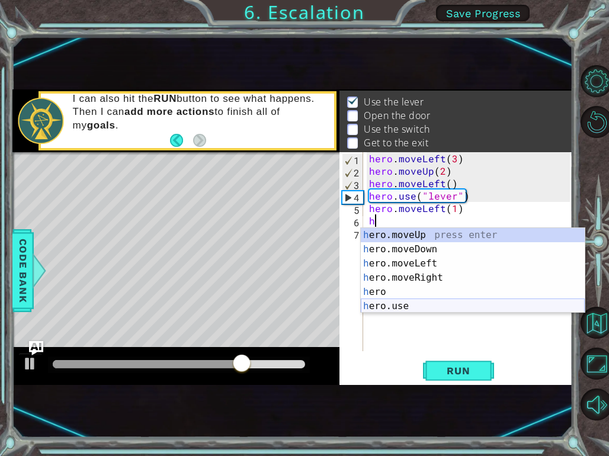
click at [401, 309] on div "h ero.moveUp press enter h ero.moveDown press enter h ero.moveLeft press enter …" at bounding box center [473, 285] width 224 height 114
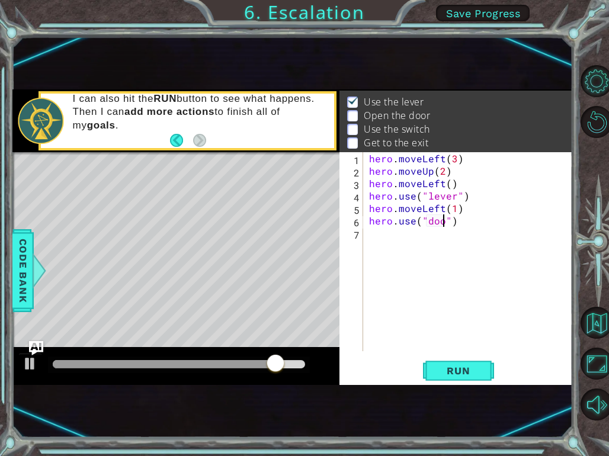
type textarea "hero.use("door")"
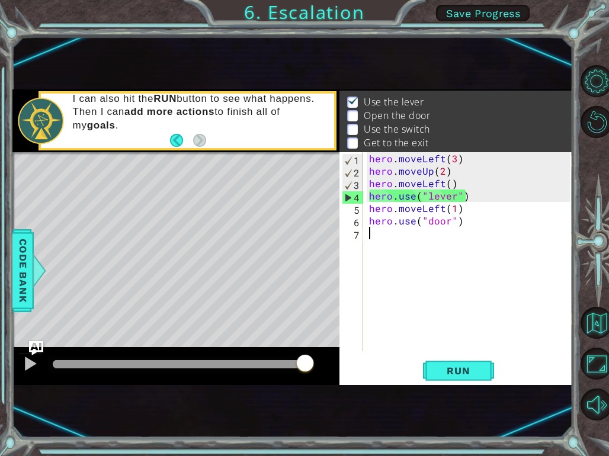
click at [372, 235] on div "hero . moveLeft ( 3 ) hero . moveUp ( 2 ) hero . moveLeft ( ) hero . use ( "lev…" at bounding box center [471, 264] width 209 height 224
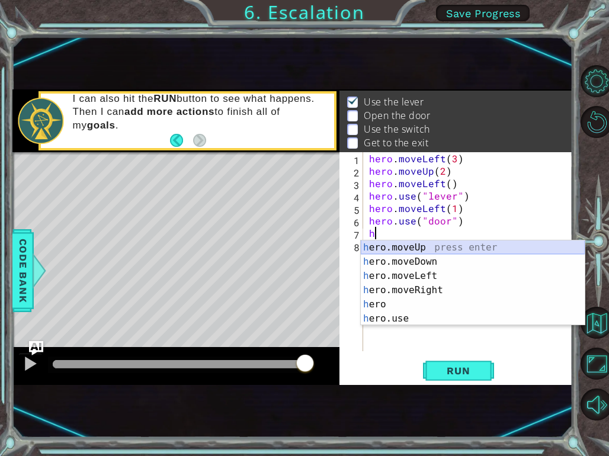
click at [401, 247] on div "h ero.moveUp press enter h ero.moveDown press enter h ero.moveLeft press enter …" at bounding box center [473, 297] width 224 height 114
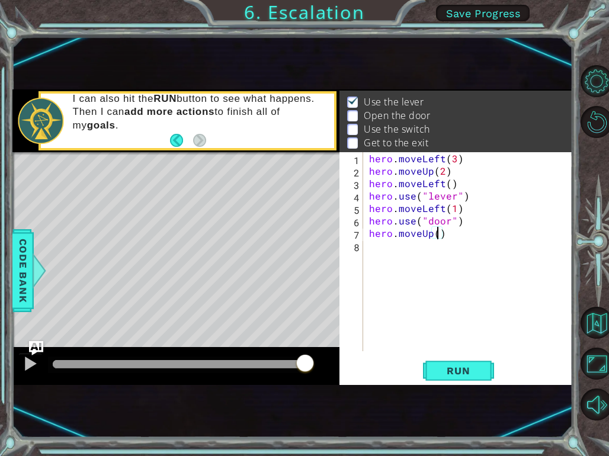
type textarea "hero.moveUp(2)"
click at [370, 250] on div "hero . moveLeft ( 3 ) hero . moveUp ( 2 ) hero . moveLeft ( ) hero . use ( "lev…" at bounding box center [471, 264] width 209 height 224
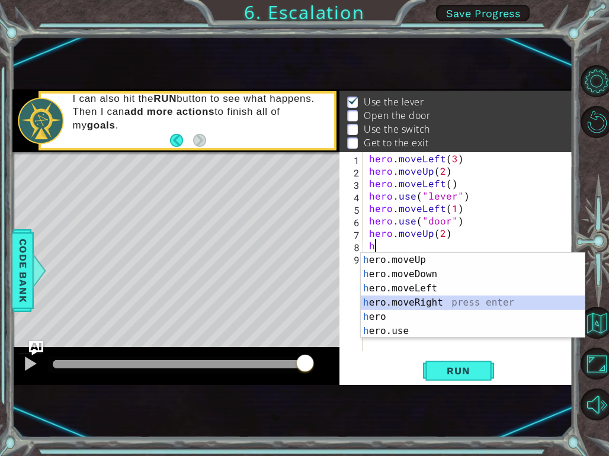
click at [423, 303] on div "h ero.moveUp press enter h ero.moveDown press enter h ero.moveLeft press enter …" at bounding box center [473, 310] width 224 height 114
type textarea "hero.moveRight(1)"
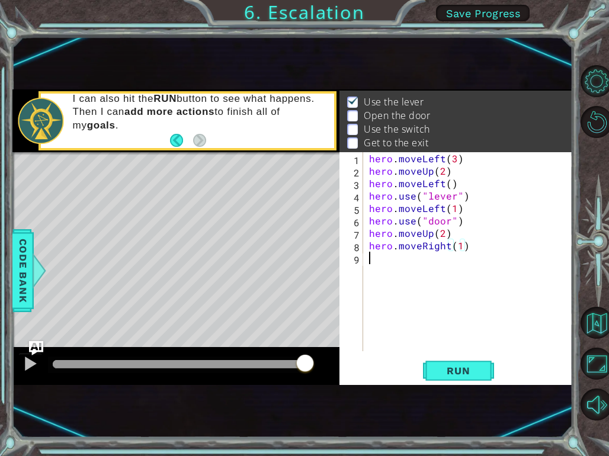
click at [370, 265] on div "hero . moveLeft ( 3 ) hero . moveUp ( 2 ) hero . moveLeft ( ) hero . use ( "lev…" at bounding box center [471, 264] width 209 height 224
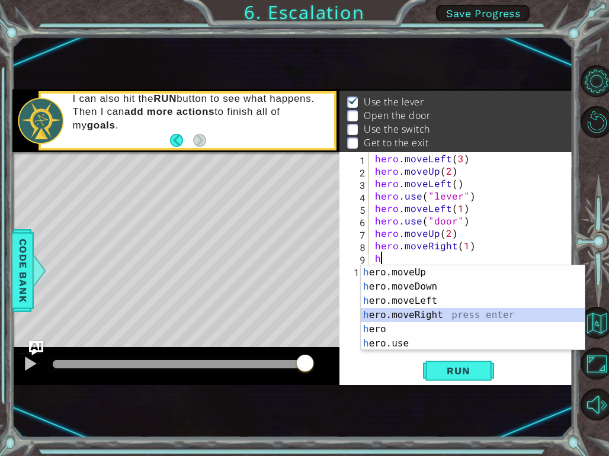
click at [416, 310] on div "h ero.moveUp press enter h ero.moveDown press enter h ero.moveLeft press enter …" at bounding box center [473, 322] width 224 height 114
type textarea "hero.moveRight(1)"
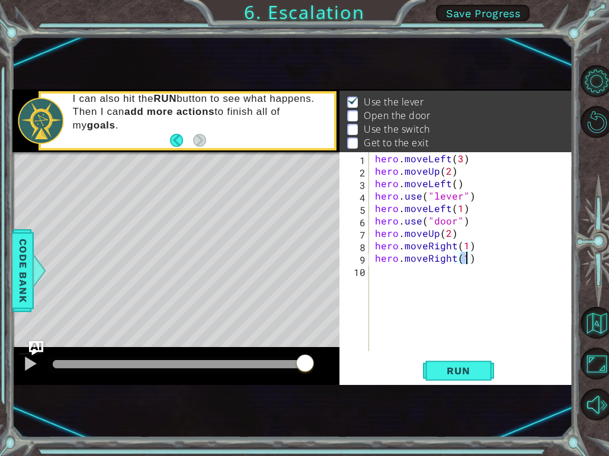
click at [368, 274] on div "10" at bounding box center [355, 272] width 27 height 12
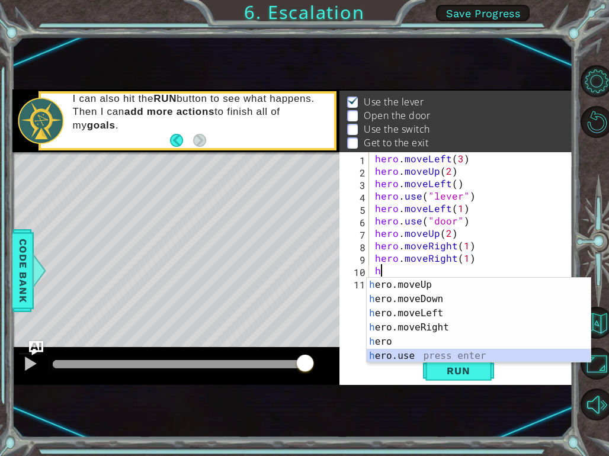
click at [400, 354] on div "h ero.moveUp press enter h ero.moveDown press enter h ero.moveLeft press enter …" at bounding box center [479, 335] width 224 height 114
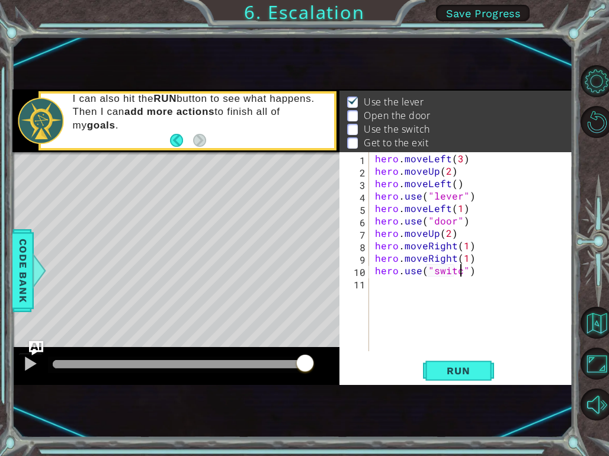
scroll to position [0, 5]
type textarea "hero.use("switch")"
click at [474, 373] on span "Run" at bounding box center [458, 371] width 47 height 12
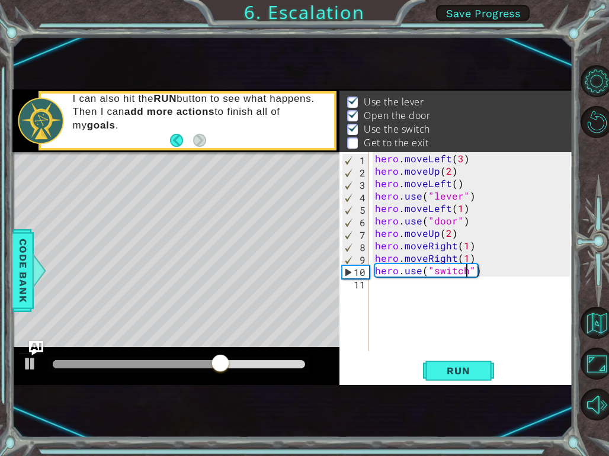
click at [381, 291] on div "hero . moveLeft ( 3 ) hero . moveUp ( 2 ) hero . moveLeft ( ) hero . use ( "lev…" at bounding box center [475, 264] width 204 height 224
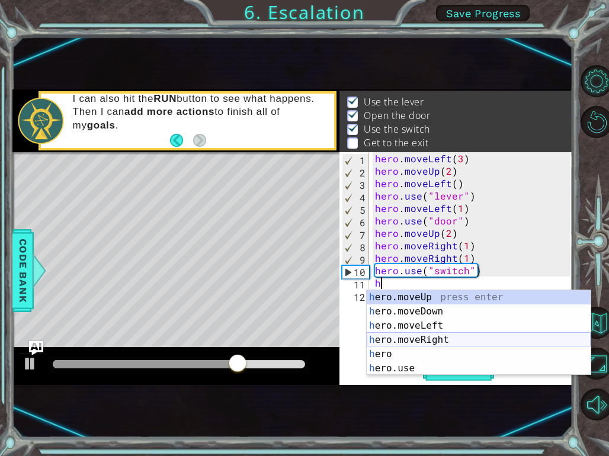
click at [441, 339] on div "h ero.moveUp press enter h ero.moveDown press enter h ero.moveLeft press enter …" at bounding box center [479, 347] width 224 height 114
type textarea "hero.moveRight(1)"
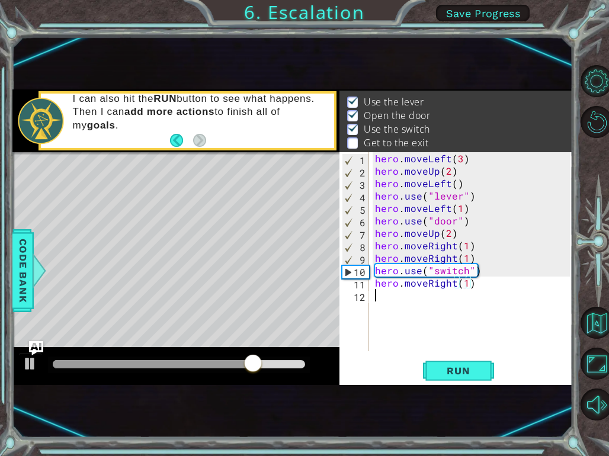
click at [384, 298] on div "hero . moveLeft ( 3 ) hero . moveUp ( 2 ) hero . moveLeft ( ) hero . use ( "lev…" at bounding box center [475, 264] width 204 height 224
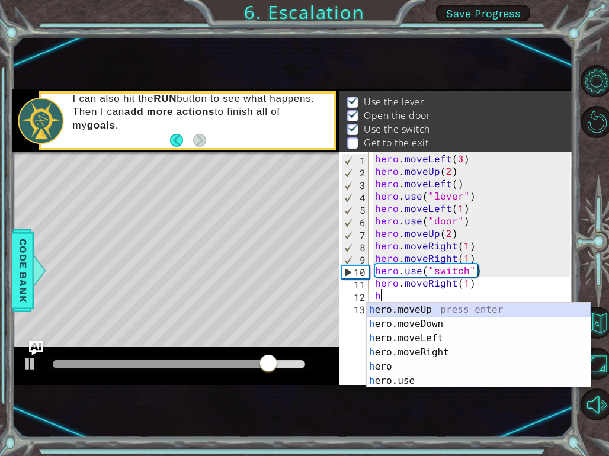
click at [410, 306] on div "h ero.moveUp press enter h ero.moveDown press enter h ero.moveLeft press enter …" at bounding box center [479, 360] width 224 height 114
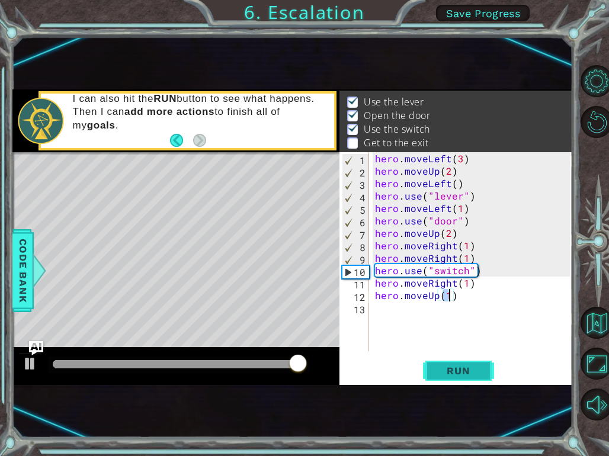
type textarea "hero.moveUp(1)"
click at [460, 380] on button "Run" at bounding box center [458, 371] width 71 height 23
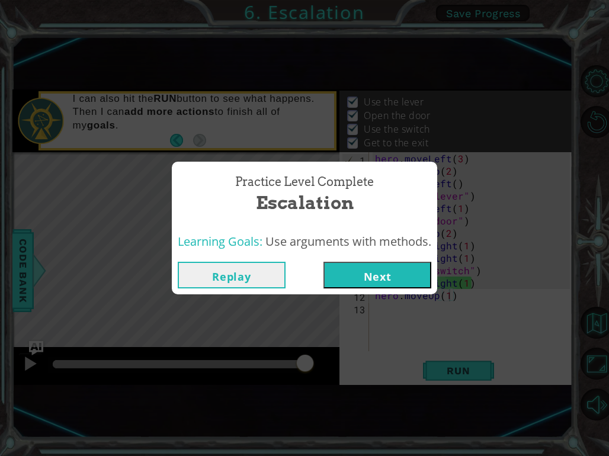
click at [409, 275] on button "Next" at bounding box center [377, 275] width 108 height 27
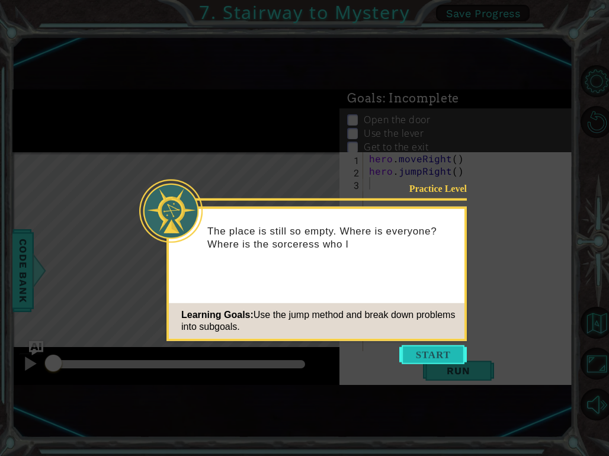
click at [436, 348] on button "Start" at bounding box center [433, 354] width 68 height 19
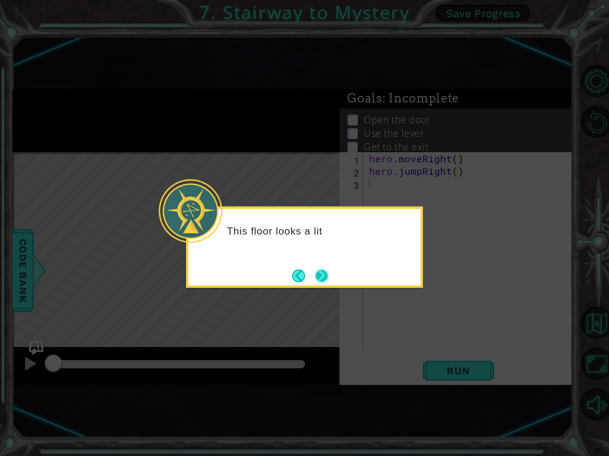
click at [320, 275] on button "Next" at bounding box center [322, 275] width 14 height 14
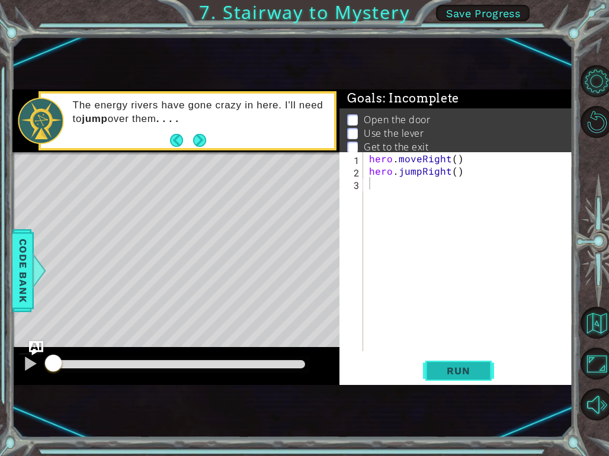
click at [450, 364] on button "Run" at bounding box center [458, 371] width 71 height 23
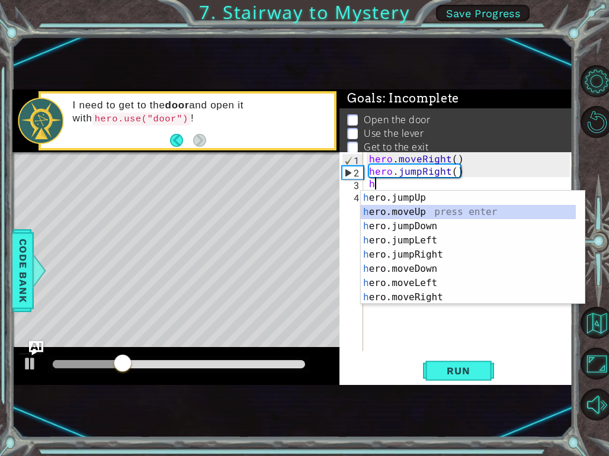
click at [408, 210] on div "h ero.jumpUp press enter h ero.moveUp press enter h ero.jumpDown press enter h …" at bounding box center [468, 262] width 215 height 142
type textarea "hero.moveUp(1)"
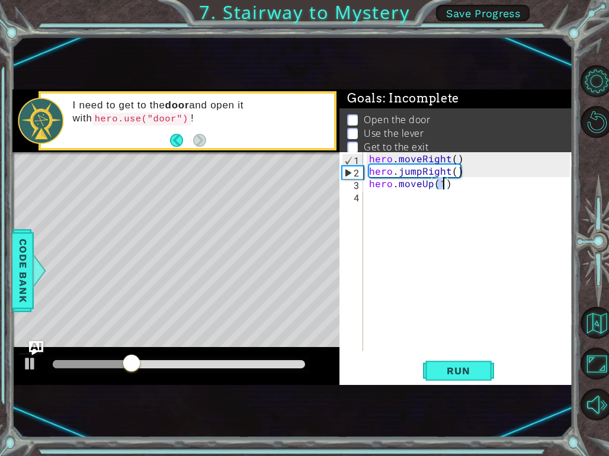
click at [383, 198] on div "hero . moveRight ( ) hero . jumpRight ( ) hero . moveUp ( 1 )" at bounding box center [471, 264] width 209 height 224
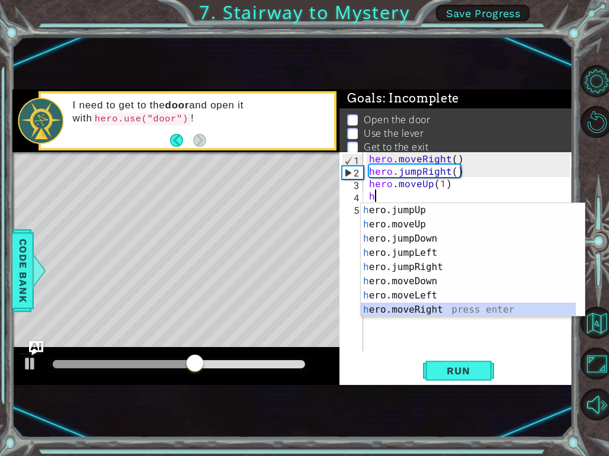
click at [416, 308] on div "h ero.jumpUp press enter h ero.moveUp press enter h ero.jumpDown press enter h …" at bounding box center [468, 274] width 215 height 142
type textarea "hero.moveRight(1)"
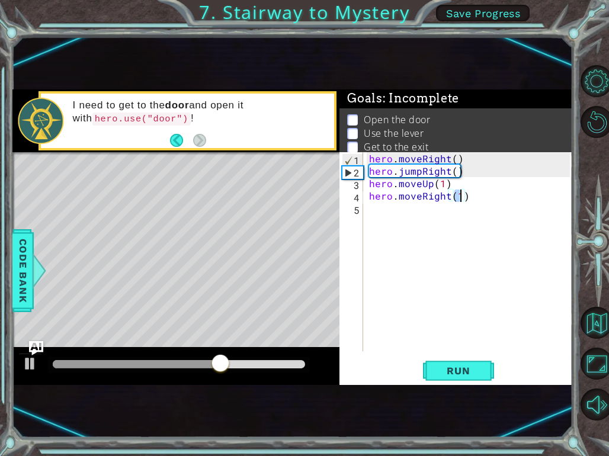
click at [372, 212] on div "hero . moveRight ( ) hero . jumpRight ( ) hero . moveUp ( 1 ) hero . moveRight …" at bounding box center [471, 264] width 209 height 224
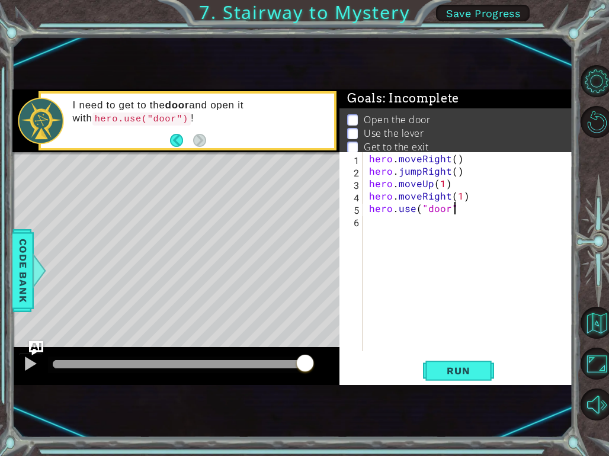
scroll to position [0, 5]
type textarea "hero.use("door")"
click at [370, 226] on div "hero . moveRight ( ) hero . jumpRight ( ) hero . moveUp ( 1 ) hero . moveRight …" at bounding box center [471, 264] width 209 height 224
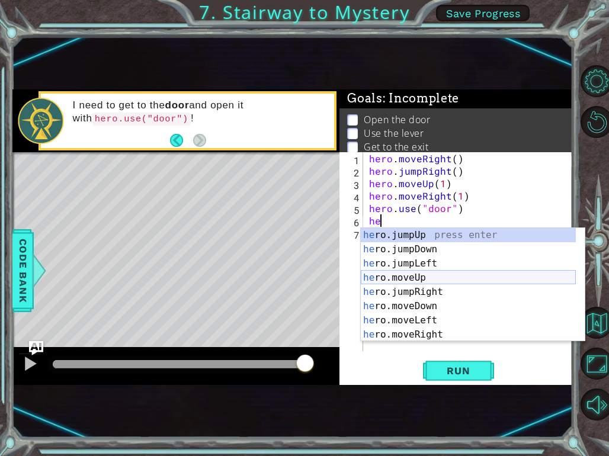
click at [408, 272] on div "he ro.jumpUp press enter he ro.jumpDown press enter he ro.jumpLeft press enter …" at bounding box center [468, 299] width 215 height 142
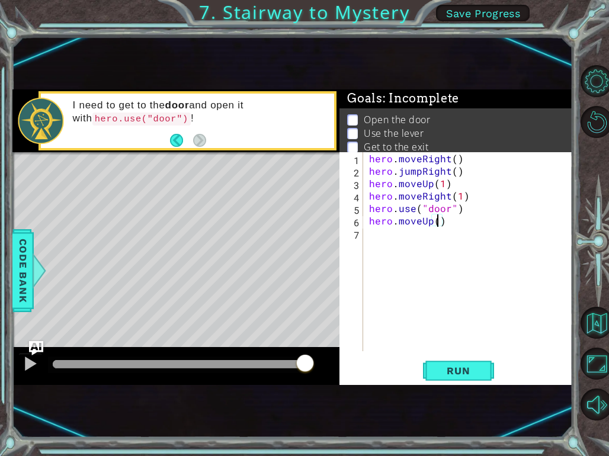
type textarea "hero.moveUp(2)"
click at [370, 234] on div "hero . moveRight ( ) hero . jumpRight ( ) hero . moveUp ( 1 ) hero . moveRight …" at bounding box center [471, 264] width 209 height 224
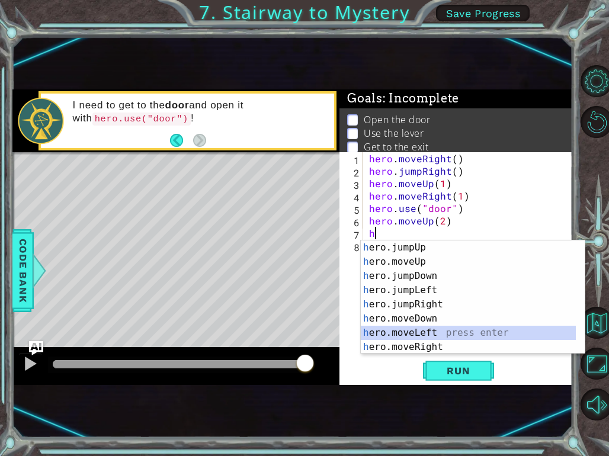
click at [415, 332] on div "h ero.jumpUp press enter h ero.moveUp press enter h ero.jumpDown press enter h …" at bounding box center [468, 311] width 215 height 142
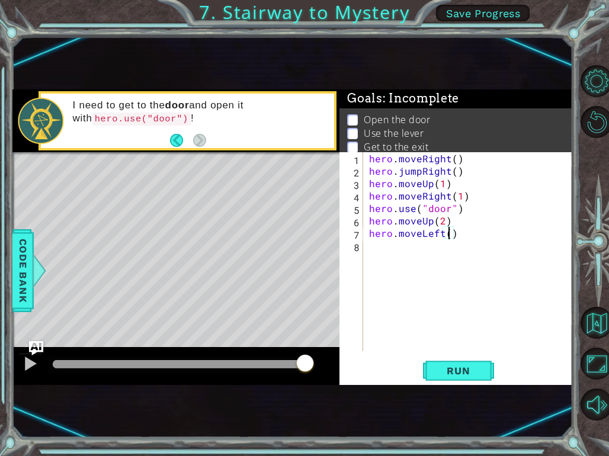
type textarea "hero.moveLeft(2)"
click at [376, 245] on div "hero . moveRight ( ) hero . jumpRight ( ) hero . moveUp ( 1 ) hero . moveRight …" at bounding box center [471, 264] width 209 height 224
click at [447, 250] on div "hero . moveRight ( ) hero . jumpRight ( ) hero . moveUp ( 1 ) hero . moveRight …" at bounding box center [471, 264] width 209 height 224
type textarea "hero.use("")"
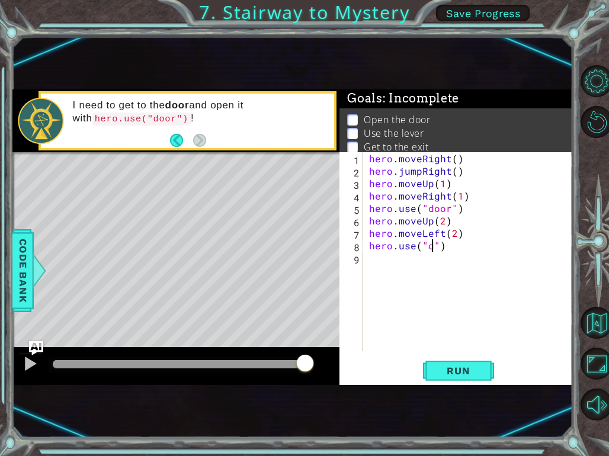
scroll to position [0, 3]
click at [461, 283] on div "hero . moveRight ( ) hero . jumpRight ( ) hero . moveUp ( 1 ) hero . moveRight …" at bounding box center [471, 264] width 209 height 224
click at [441, 278] on div "hero . moveRight ( ) hero . jumpRight ( ) hero . moveUp ( 1 ) hero . moveRight …" at bounding box center [471, 264] width 209 height 224
click at [424, 248] on div "hero . moveRight ( ) hero . jumpRight ( ) hero . moveUp ( 1 ) hero . moveRight …" at bounding box center [471, 264] width 209 height 224
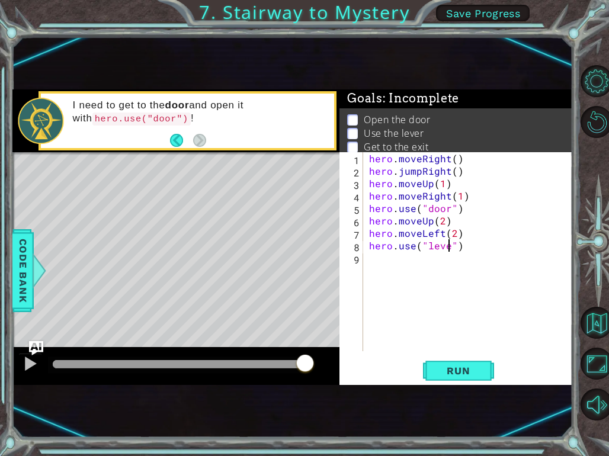
type textarea "hero.use("lever")"
click at [370, 267] on div "hero . moveRight ( ) hero . jumpRight ( ) hero . moveUp ( 1 ) hero . moveRight …" at bounding box center [471, 264] width 209 height 224
type textarea "h"
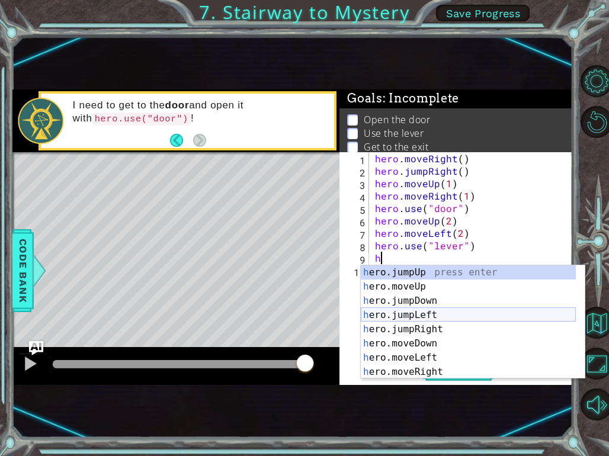
click at [408, 315] on div "h ero.jumpUp press enter h ero.moveUp press enter h ero.jumpDown press enter h …" at bounding box center [468, 336] width 215 height 142
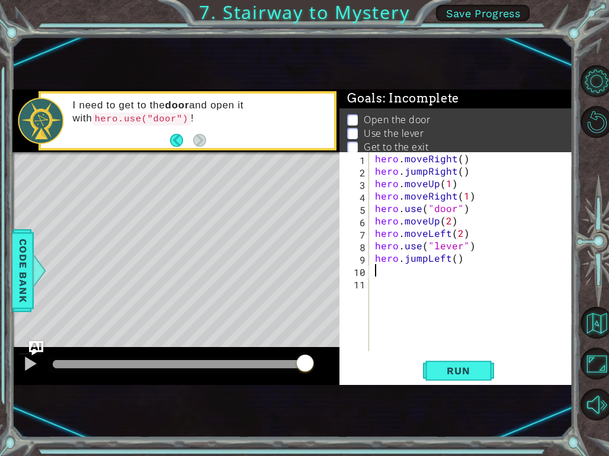
click at [453, 260] on div "hero . moveRight ( ) hero . jumpRight ( ) hero . moveUp ( 1 ) hero . moveRight …" at bounding box center [475, 264] width 204 height 224
type textarea "hero.jumpLeft(2)"
click at [378, 271] on div "hero . moveRight ( ) hero . jumpRight ( ) hero . moveUp ( 1 ) hero . moveRight …" at bounding box center [475, 264] width 204 height 224
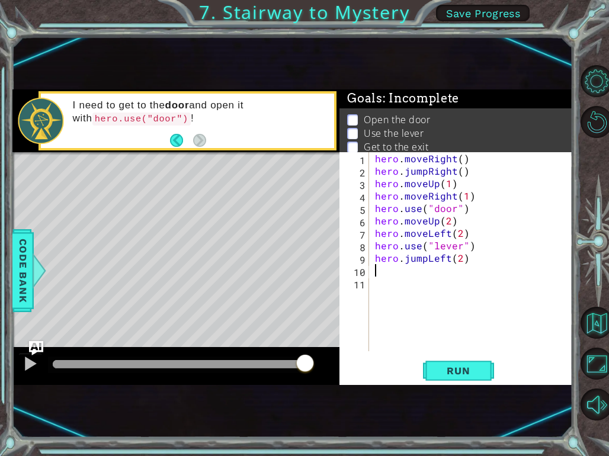
type textarea "h"
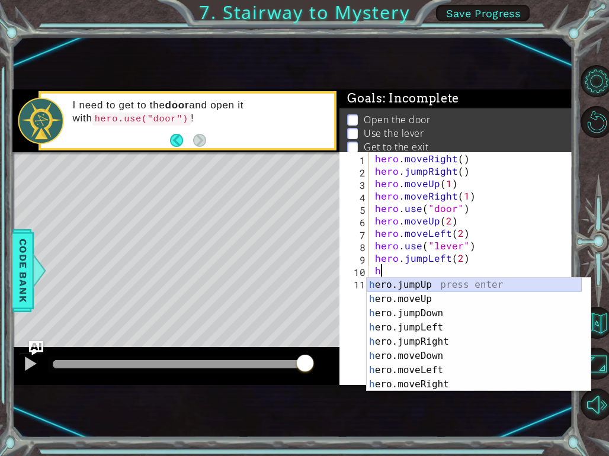
click at [418, 286] on div "h ero.jumpUp press enter h ero.moveUp press enter h ero.jumpDown press enter h …" at bounding box center [474, 349] width 215 height 142
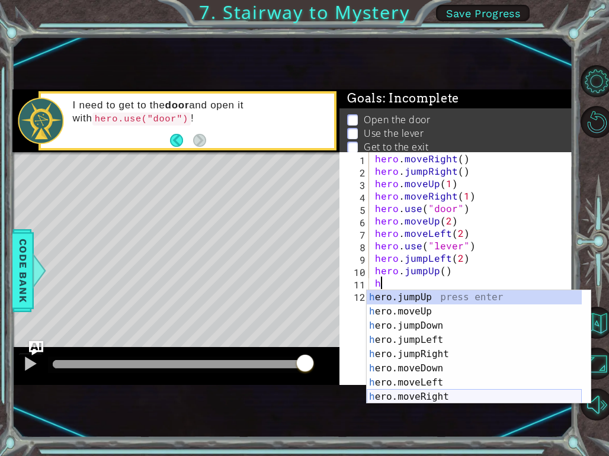
click at [424, 394] on div "h ero.jumpUp press enter h ero.moveUp press enter h ero.jumpDown press enter h …" at bounding box center [474, 361] width 215 height 142
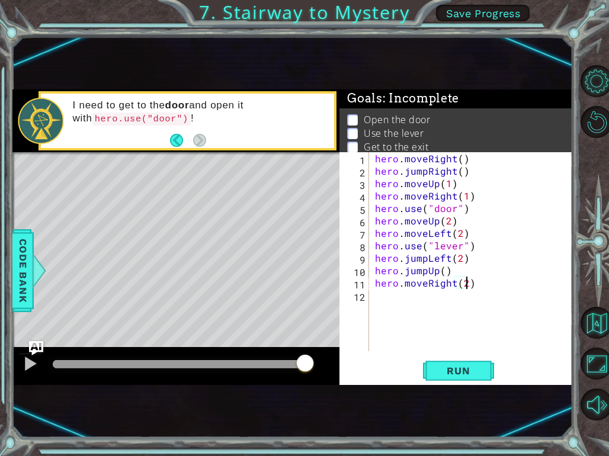
scroll to position [0, 5]
click at [464, 375] on span "Run" at bounding box center [458, 371] width 47 height 12
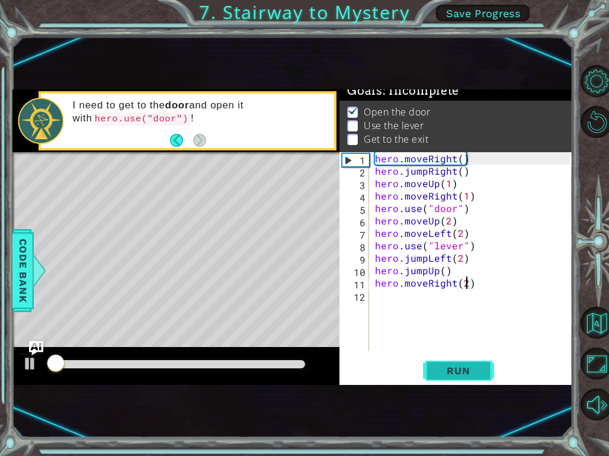
scroll to position [11, 0]
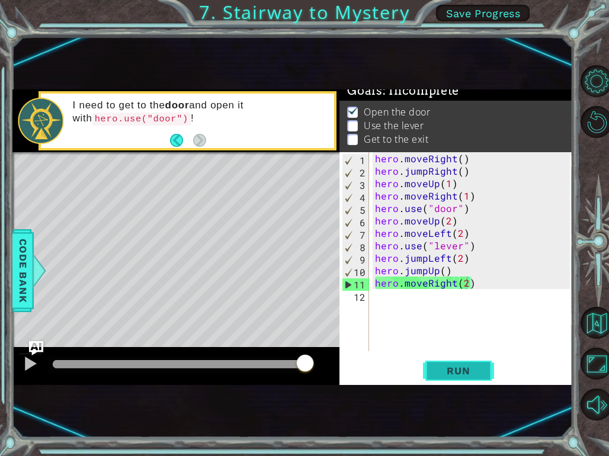
click at [470, 374] on span "Run" at bounding box center [458, 371] width 47 height 12
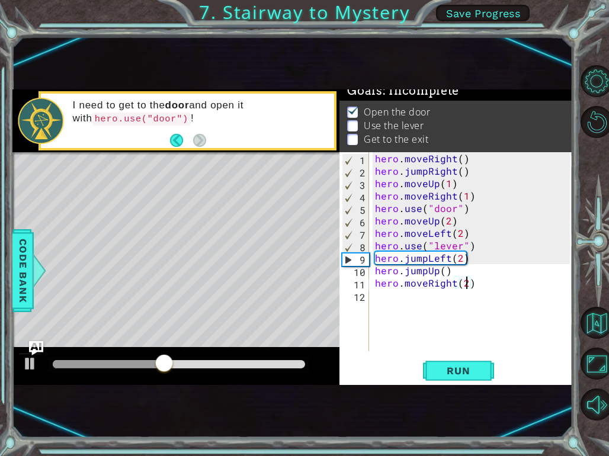
click at [459, 238] on div "hero . moveRight ( ) hero . jumpRight ( ) hero . moveUp ( 1 ) hero . moveRight …" at bounding box center [475, 264] width 204 height 224
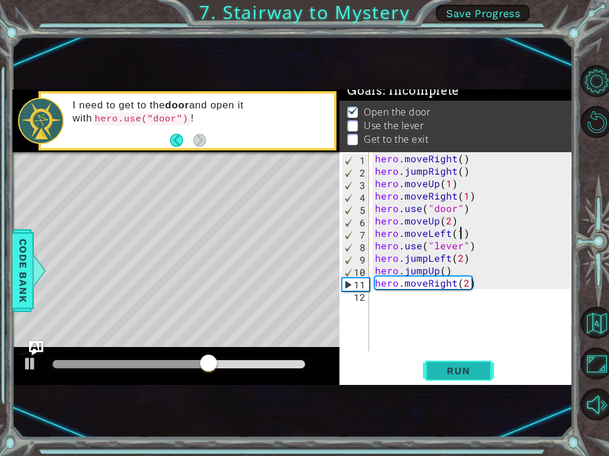
type textarea "hero.moveLeft(1)"
click at [462, 373] on span "Run" at bounding box center [458, 371] width 47 height 12
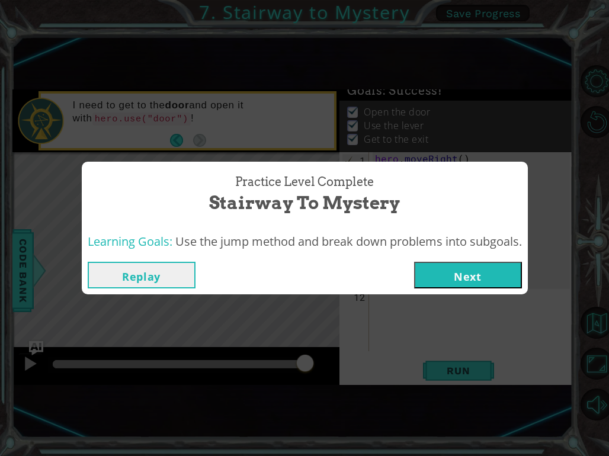
click at [483, 273] on button "Next" at bounding box center [468, 275] width 108 height 27
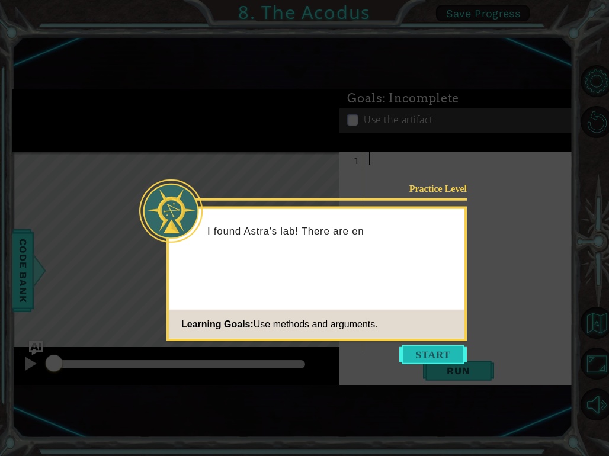
click at [422, 356] on button "Start" at bounding box center [433, 354] width 68 height 19
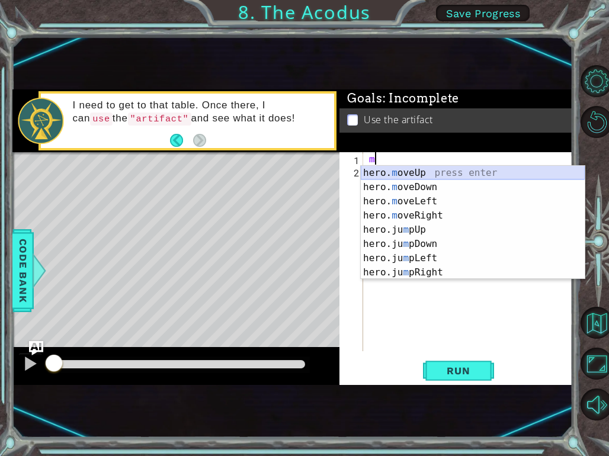
click at [417, 173] on div "hero. m oveUp press enter hero. m oveDown press enter hero. m oveLeft press ent…" at bounding box center [473, 237] width 224 height 142
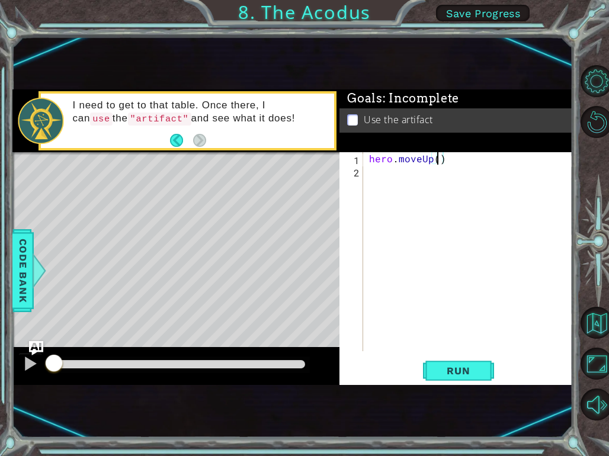
type textarea "hero.moveUp(2)"
click at [376, 173] on div "hero . moveUp ( 2 )" at bounding box center [471, 264] width 209 height 224
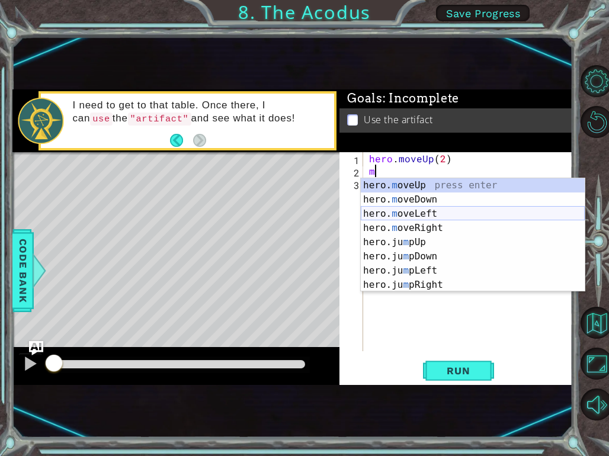
click at [400, 216] on div "hero. m oveUp press enter hero. m oveDown press enter hero. m oveLeft press ent…" at bounding box center [473, 249] width 224 height 142
type textarea "hero.moveLeft(1)"
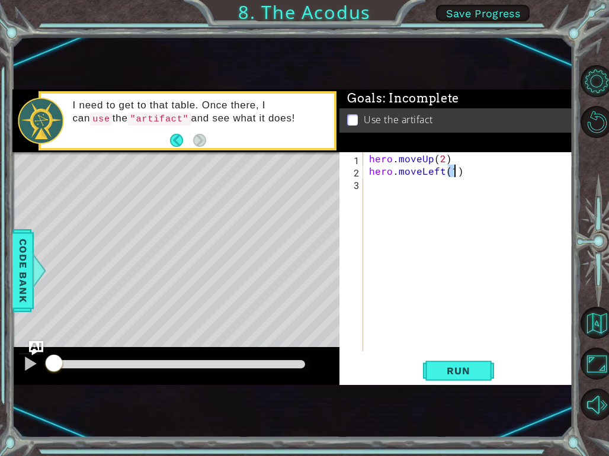
click at [371, 190] on div "hero . moveUp ( 2 ) hero . moveLeft ( 1 )" at bounding box center [471, 264] width 209 height 224
click at [451, 363] on button "Run" at bounding box center [458, 371] width 71 height 23
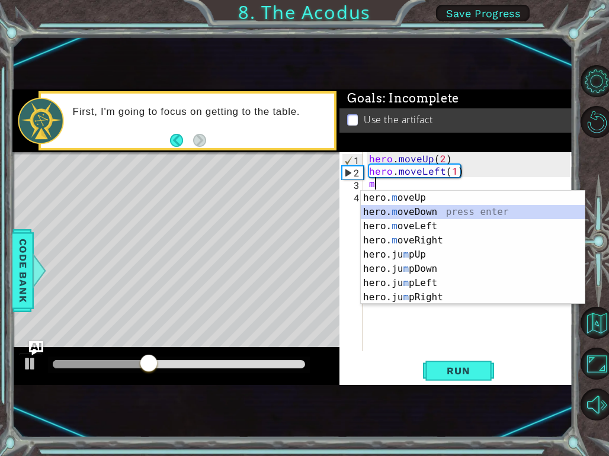
click at [405, 211] on div "hero. m oveUp press enter hero. m oveDown press enter hero. m oveLeft press ent…" at bounding box center [473, 262] width 224 height 142
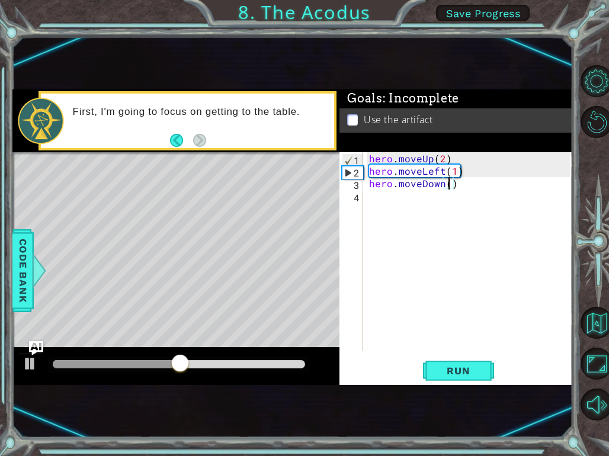
type textarea "hero.moveDown(2)"
click at [374, 197] on div "hero . moveUp ( 2 ) hero . moveLeft ( 1 ) hero . moveDown ( 2 )" at bounding box center [471, 264] width 209 height 224
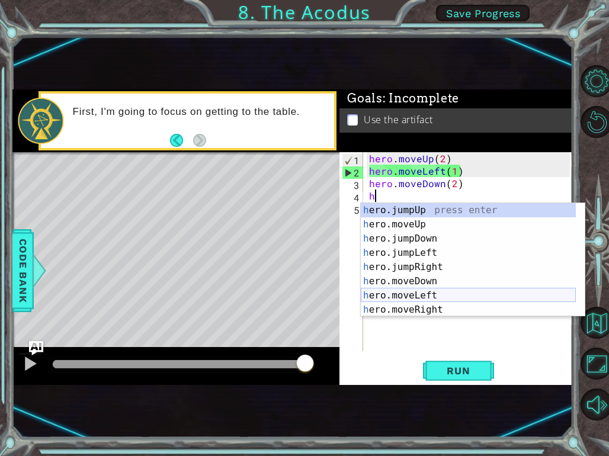
click at [412, 296] on div "h ero.jumpUp press enter h ero.moveUp press enter h ero.jumpDown press enter h …" at bounding box center [468, 274] width 215 height 142
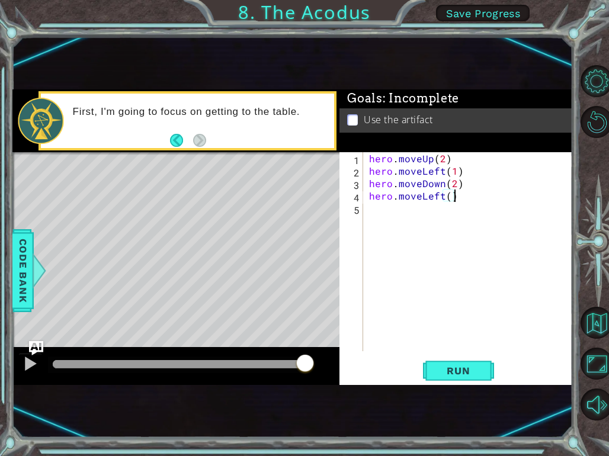
click at [457, 202] on div "hero . moveUp ( 2 ) hero . moveLeft ( 1 ) hero . moveDown ( 2 ) hero . moveLeft…" at bounding box center [471, 264] width 209 height 224
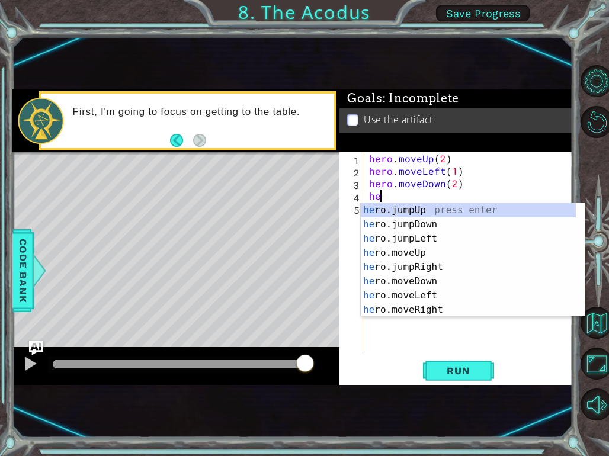
type textarea "h"
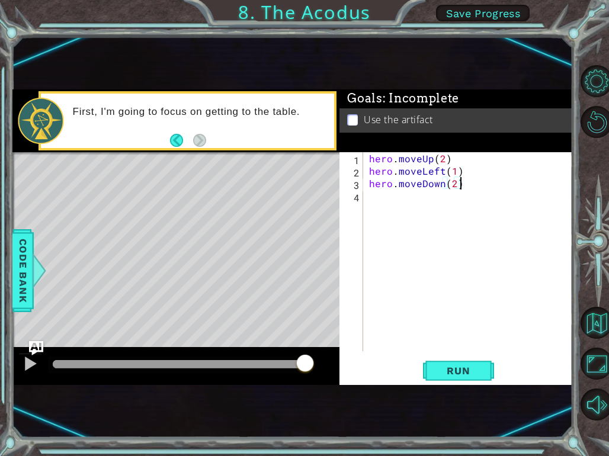
type textarea "hero.moveDown(2)"
click at [365, 199] on div "hero.moveDown(2) 1 2 3 4 hero . moveUp ( 2 ) hero . moveLeft ( 1 ) hero . moveD…" at bounding box center [454, 251] width 230 height 199
click at [371, 198] on div "hero . moveUp ( 2 ) hero . moveLeft ( 1 ) hero . moveDown ( 2 )" at bounding box center [471, 264] width 209 height 224
type textarea "h"
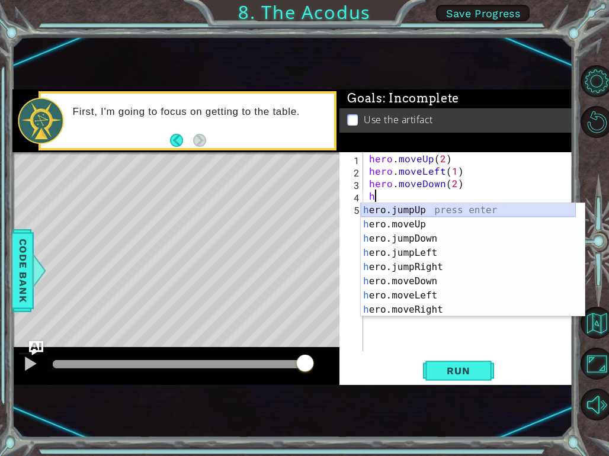
click at [408, 210] on div "h ero.jumpUp press enter h ero.moveUp press enter h ero.jumpDown press enter h …" at bounding box center [468, 274] width 215 height 142
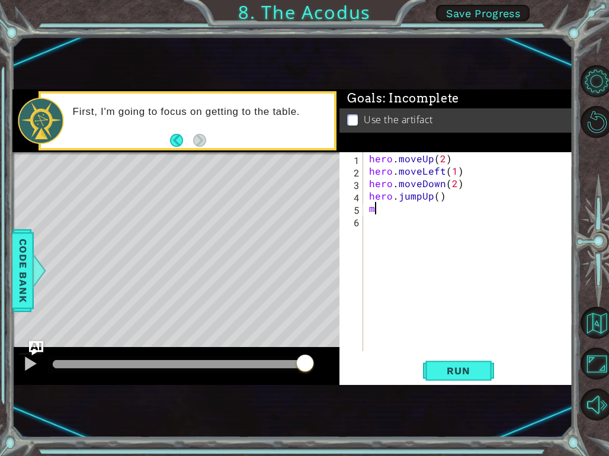
click at [436, 203] on div "hero . moveUp ( 2 ) hero . moveLeft ( 1 ) hero . moveDown ( 2 ) hero . jumpUp (…" at bounding box center [471, 264] width 209 height 224
click at [436, 198] on div "hero . moveUp ( 2 ) hero . moveLeft ( 1 ) hero . moveDown ( 2 ) hero . jumpUp (…" at bounding box center [471, 264] width 209 height 224
type textarea "hero.jumpUp(1)"
click at [429, 223] on div "hero . moveUp ( 2 ) hero . moveLeft ( 1 ) hero . moveDown ( 2 ) hero . jumpUp (…" at bounding box center [471, 264] width 209 height 224
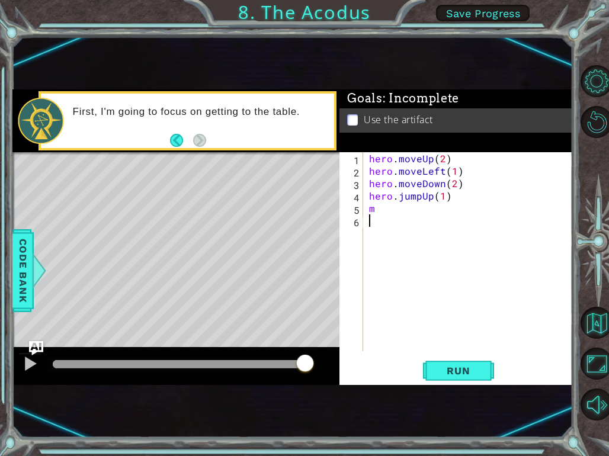
scroll to position [0, 0]
click at [375, 211] on div "hero . moveUp ( 2 ) hero . moveLeft ( 1 ) hero . moveDown ( 2 ) hero . jumpUp (…" at bounding box center [471, 264] width 209 height 224
type textarea "m"
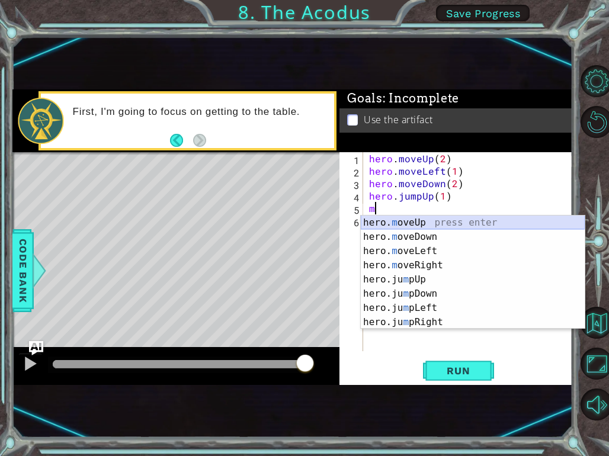
click at [405, 223] on div "hero. m oveUp press enter hero. m oveDown press enter hero. m oveLeft press ent…" at bounding box center [473, 287] width 224 height 142
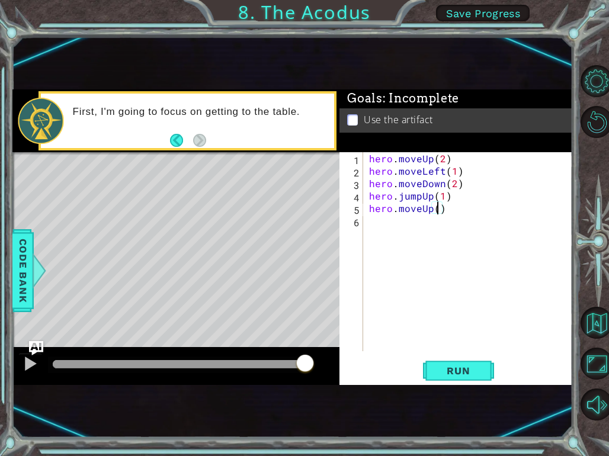
type textarea "hero.moveUp(2)"
click at [371, 223] on div "hero . moveUp ( 2 ) hero . moveLeft ( 1 ) hero . moveDown ( 2 ) hero . jumpUp (…" at bounding box center [471, 264] width 209 height 224
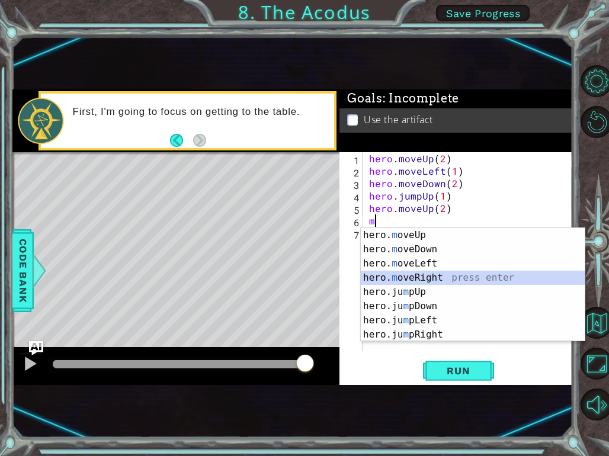
click at [414, 272] on div "hero. m oveUp press enter hero. m oveDown press enter hero. m oveLeft press ent…" at bounding box center [473, 299] width 224 height 142
type textarea "hero.moveRight(1)"
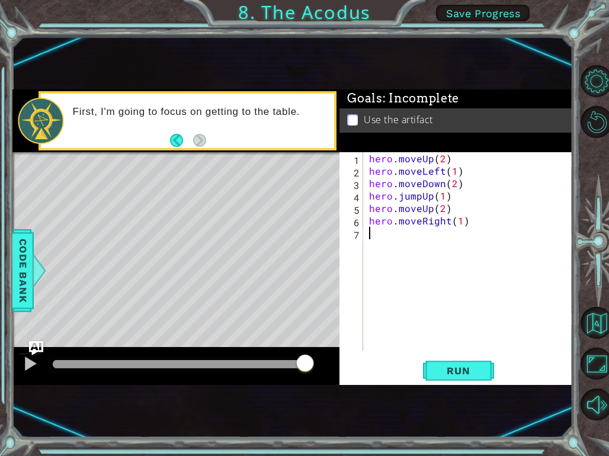
click at [370, 241] on div "hero . moveUp ( 2 ) hero . moveLeft ( 1 ) hero . moveDown ( 2 ) hero . jumpUp (…" at bounding box center [471, 264] width 209 height 224
click at [469, 368] on span "Run" at bounding box center [458, 371] width 47 height 12
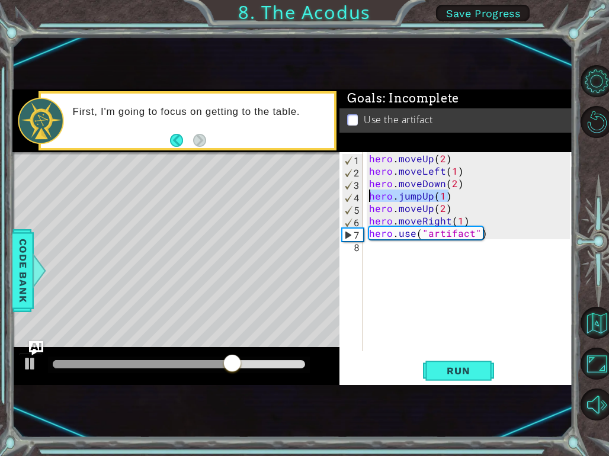
drag, startPoint x: 448, startPoint y: 198, endPoint x: 371, endPoint y: 200, distance: 76.4
click at [371, 200] on div "hero . moveUp ( 2 ) hero . moveLeft ( 1 ) hero . moveDown ( 2 ) hero . jumpUp (…" at bounding box center [471, 264] width 209 height 224
type textarea "hero.jumpUp(1)"
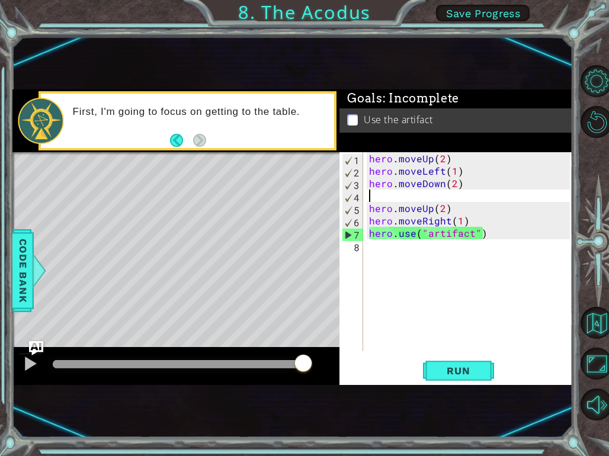
type textarea "h"
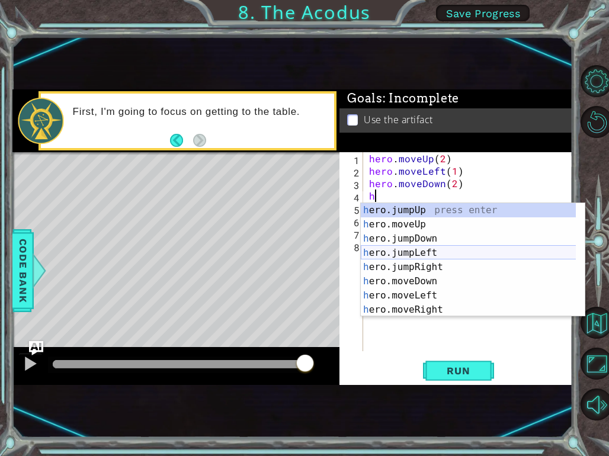
click at [416, 255] on div "h ero.jumpUp press enter h ero.moveUp press enter h ero.jumpDown press enter h …" at bounding box center [473, 274] width 224 height 142
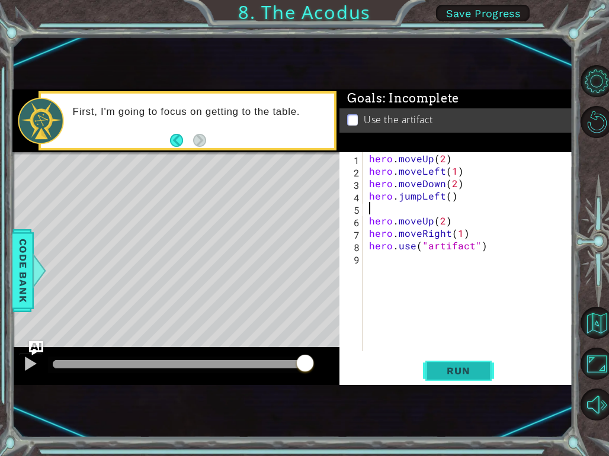
click at [448, 364] on button "Run" at bounding box center [458, 371] width 71 height 23
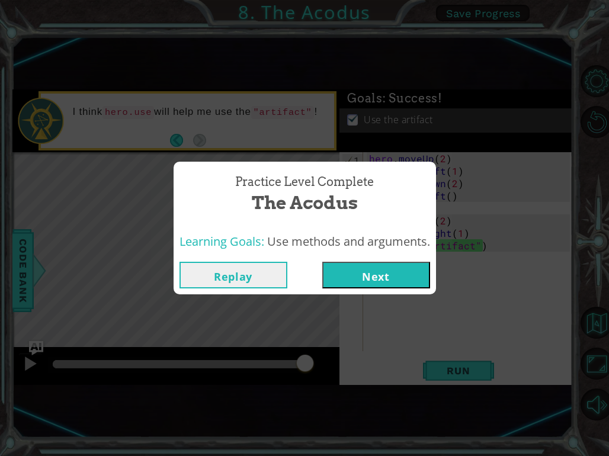
click at [402, 278] on button "Next" at bounding box center [376, 275] width 108 height 27
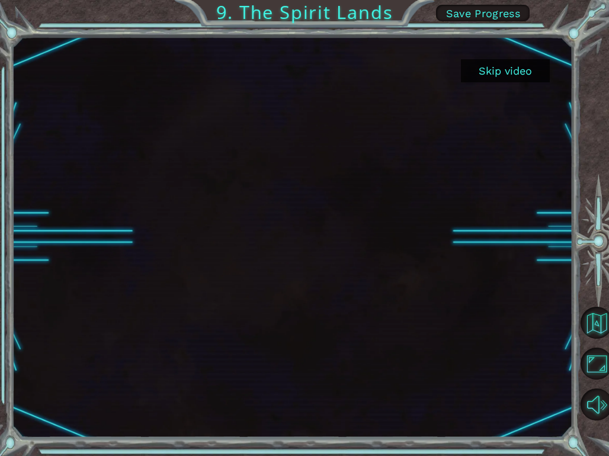
click at [485, 63] on button "Skip video" at bounding box center [505, 70] width 89 height 23
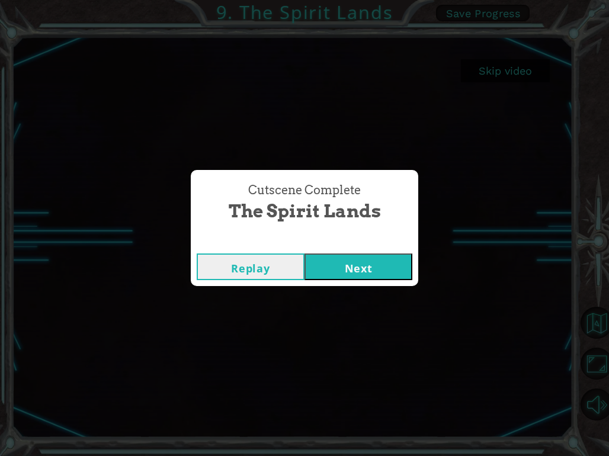
click at [365, 256] on button "Next" at bounding box center [358, 267] width 108 height 27
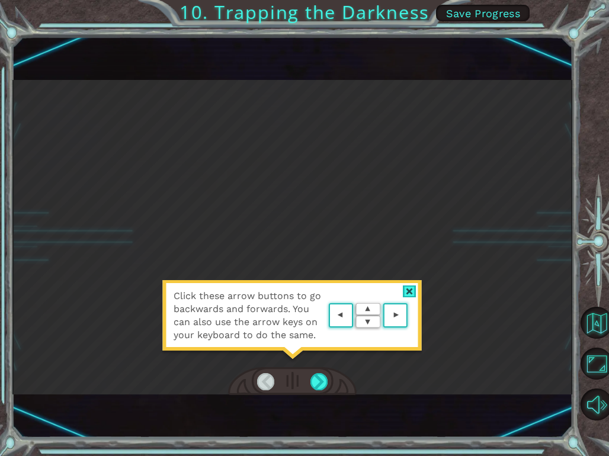
click at [410, 316] on area at bounding box center [410, 316] width 0 height 0
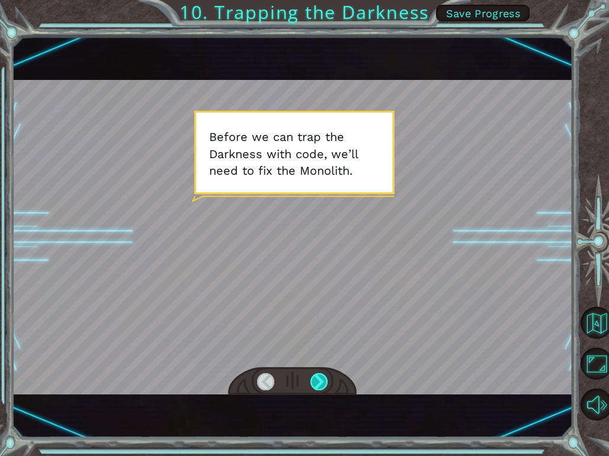
click at [322, 384] on div at bounding box center [318, 381] width 17 height 17
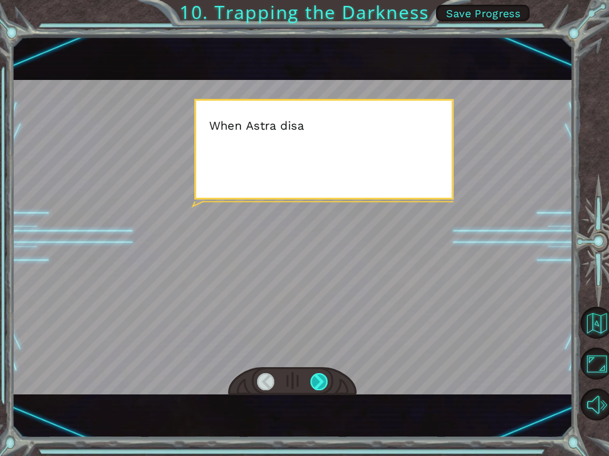
click at [322, 384] on div at bounding box center [318, 381] width 17 height 17
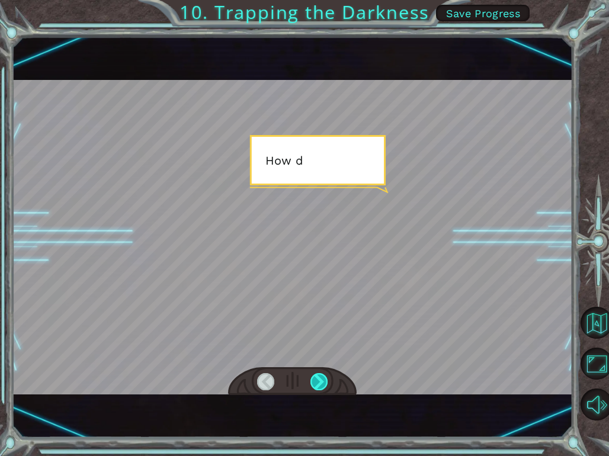
click at [322, 384] on div at bounding box center [318, 381] width 17 height 17
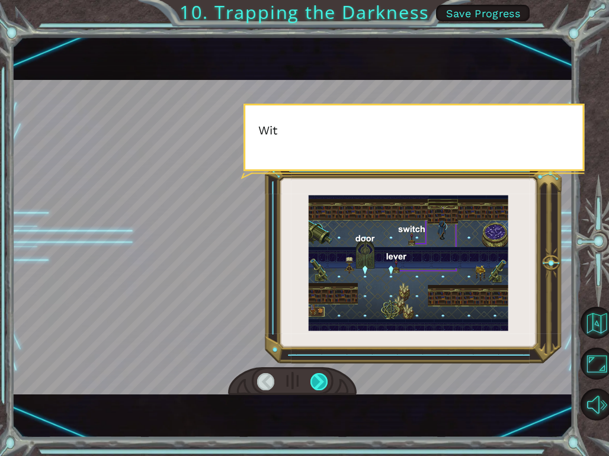
click at [322, 384] on div at bounding box center [318, 381] width 17 height 17
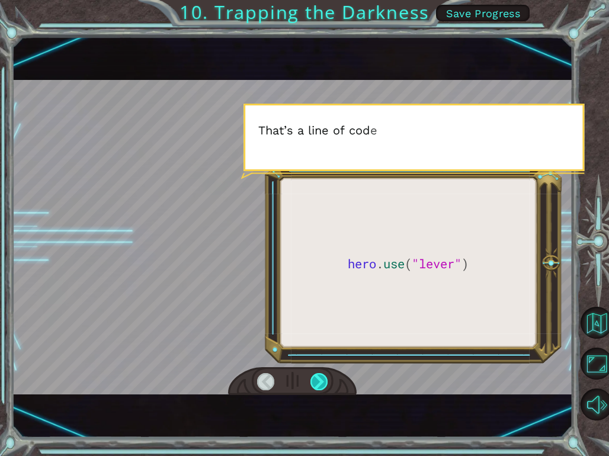
click at [322, 384] on div at bounding box center [318, 381] width 17 height 17
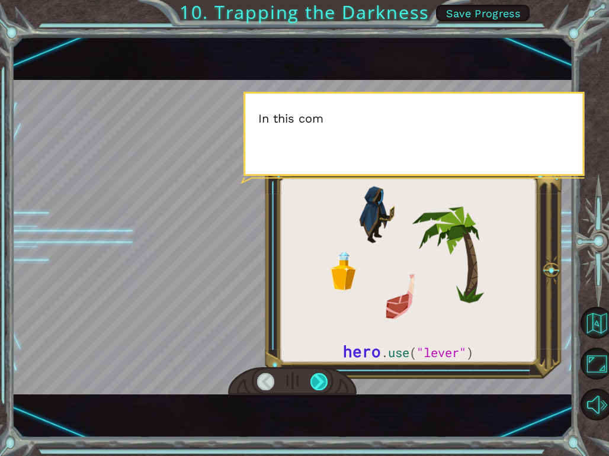
click at [322, 384] on div at bounding box center [318, 381] width 17 height 17
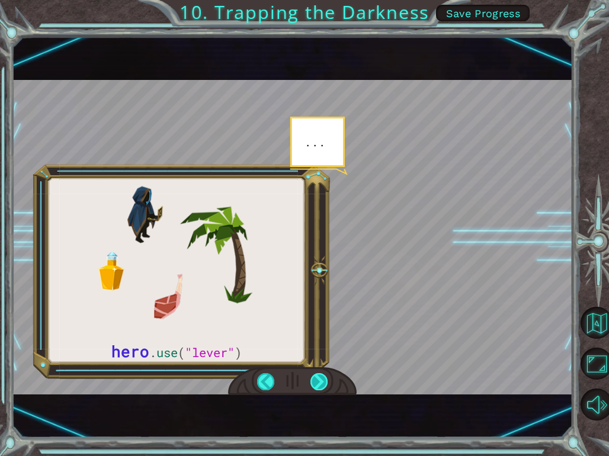
click at [322, 384] on div at bounding box center [318, 381] width 17 height 17
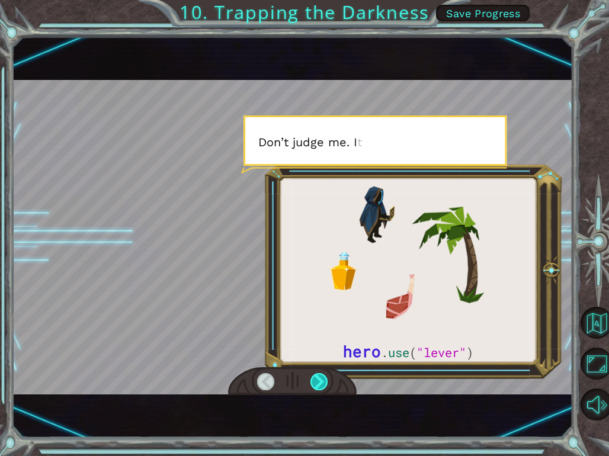
click at [322, 384] on div at bounding box center [318, 381] width 17 height 17
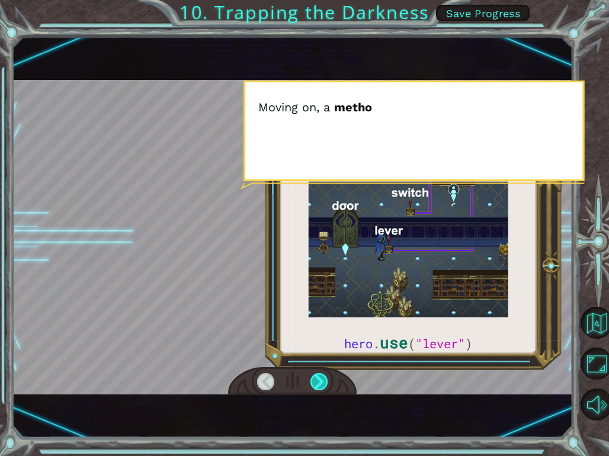
click at [322, 384] on div at bounding box center [318, 381] width 17 height 17
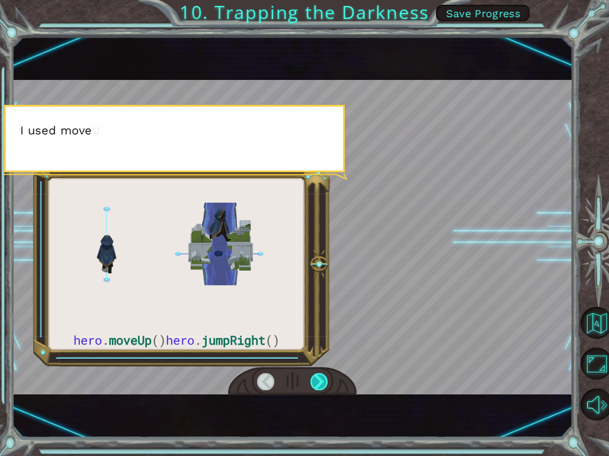
click at [322, 384] on div at bounding box center [318, 381] width 17 height 17
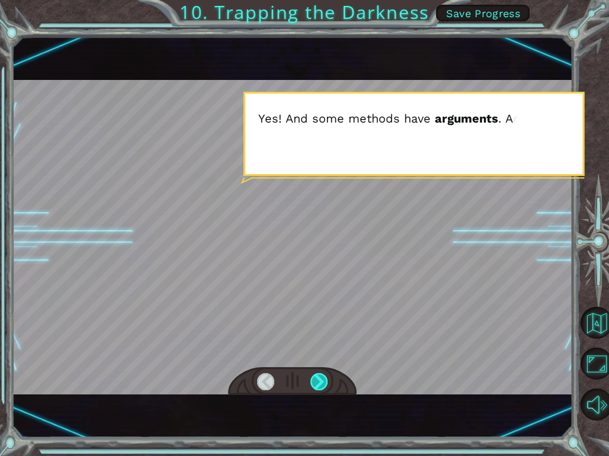
click at [320, 380] on div at bounding box center [318, 381] width 17 height 17
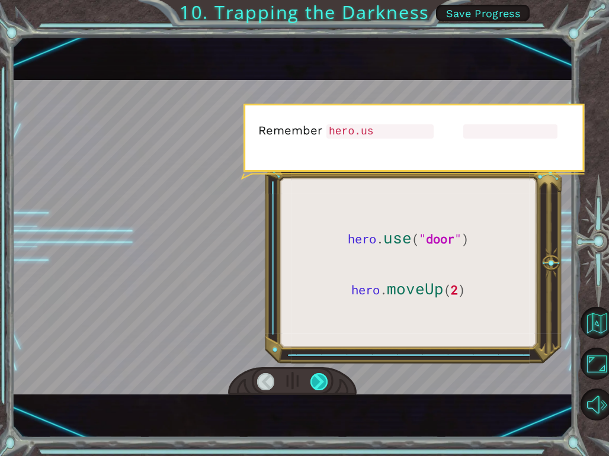
click at [320, 380] on div at bounding box center [318, 381] width 17 height 17
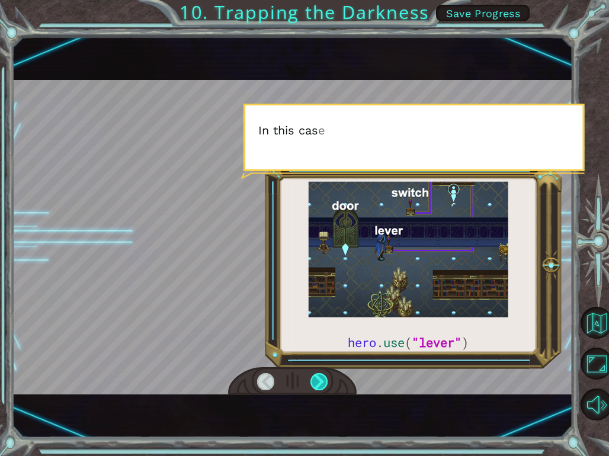
click at [320, 380] on div at bounding box center [318, 381] width 17 height 17
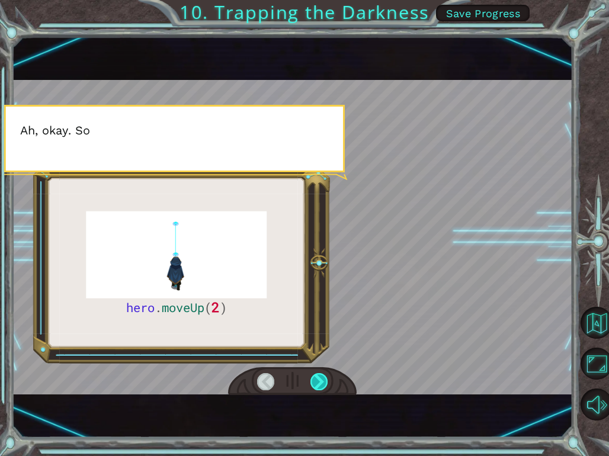
click at [320, 381] on div at bounding box center [318, 381] width 17 height 17
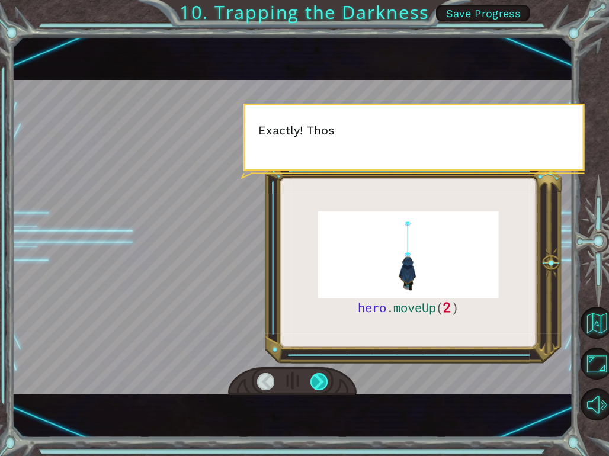
click at [321, 381] on div at bounding box center [318, 381] width 17 height 17
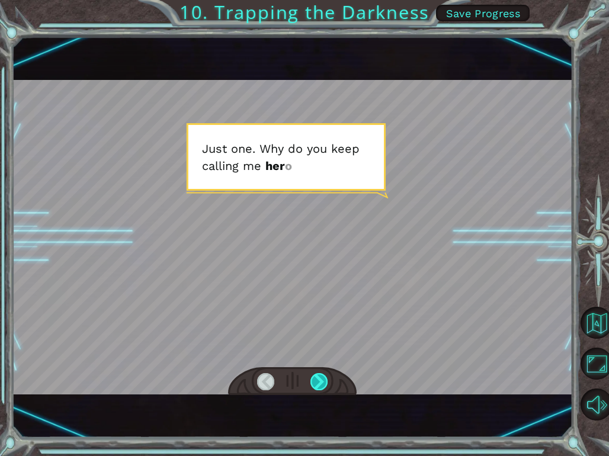
click at [322, 385] on div at bounding box center [318, 381] width 17 height 17
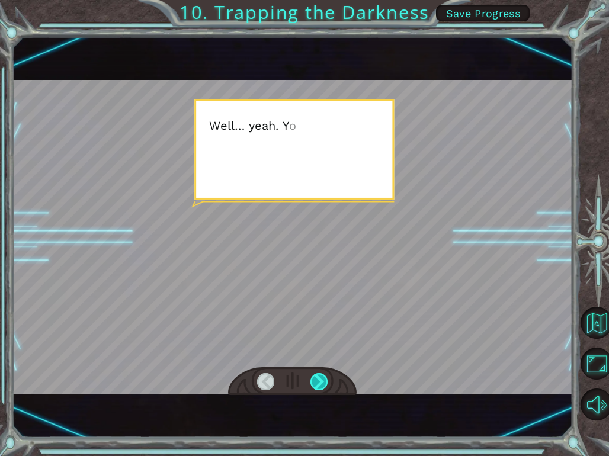
click at [322, 385] on div at bounding box center [318, 381] width 17 height 17
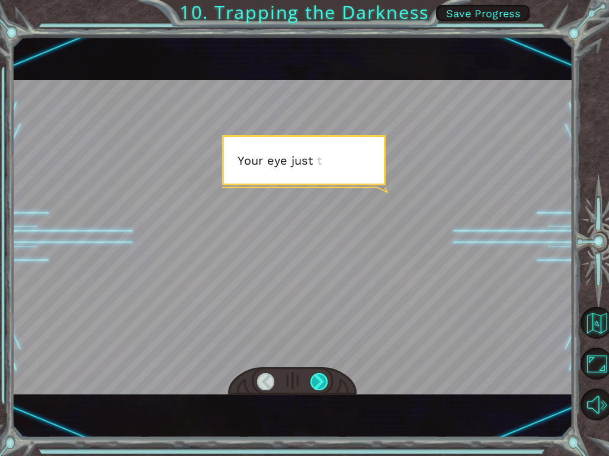
click at [322, 385] on div at bounding box center [318, 381] width 17 height 17
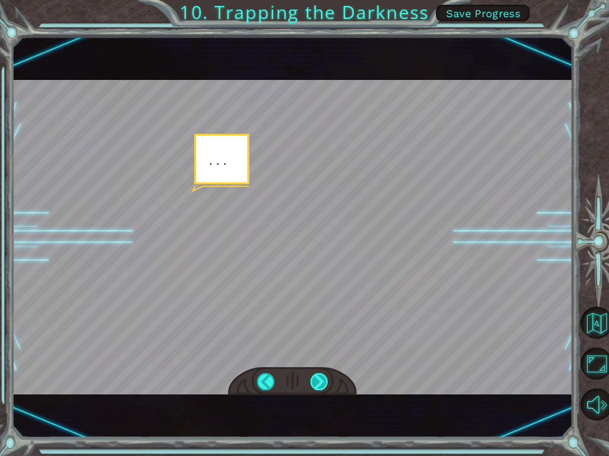
click at [322, 385] on div at bounding box center [318, 381] width 17 height 17
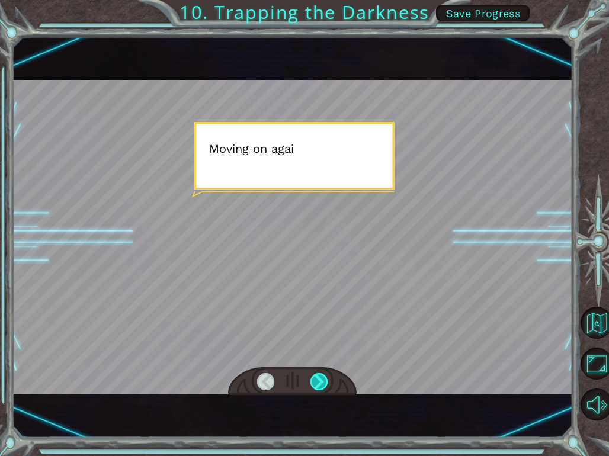
click at [322, 385] on div at bounding box center [318, 381] width 17 height 17
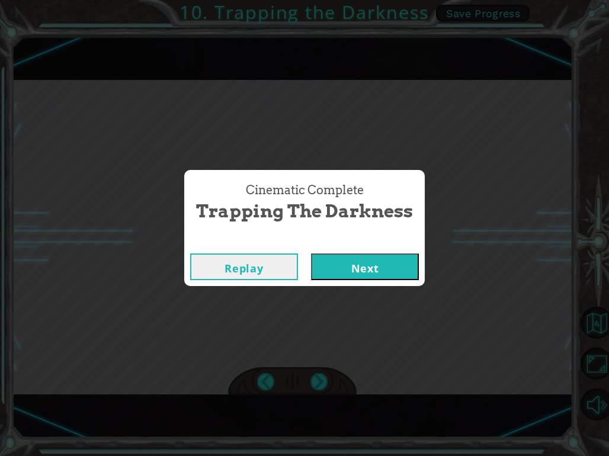
click at [381, 265] on button "Next" at bounding box center [365, 267] width 108 height 27
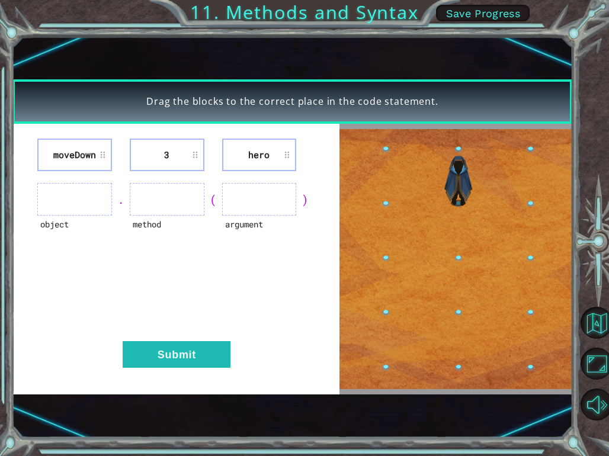
click at [177, 166] on li "3" at bounding box center [167, 155] width 75 height 33
click at [171, 153] on li "3" at bounding box center [167, 155] width 75 height 33
click at [85, 195] on ul at bounding box center [74, 199] width 75 height 33
click at [90, 156] on li "moveDown" at bounding box center [74, 155] width 75 height 33
click at [81, 207] on ul at bounding box center [74, 199] width 75 height 33
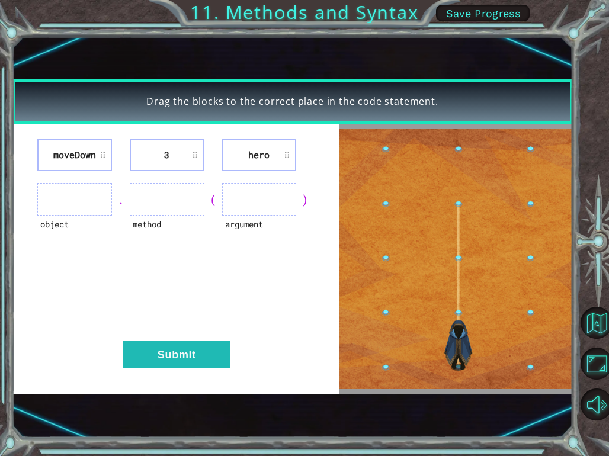
click at [62, 201] on ul at bounding box center [74, 199] width 75 height 33
click at [94, 201] on ul at bounding box center [74, 199] width 75 height 33
click at [100, 204] on ul at bounding box center [74, 199] width 75 height 33
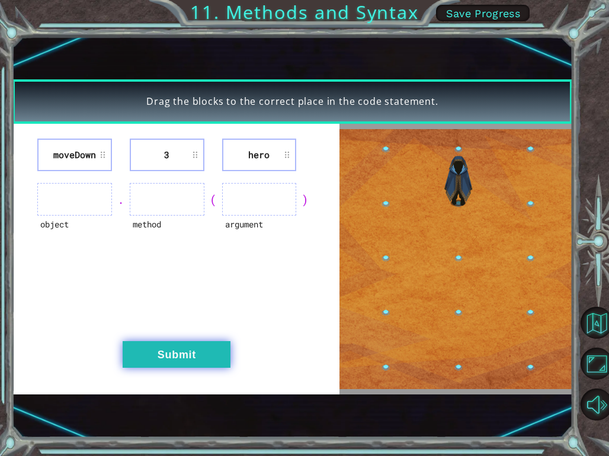
click at [145, 356] on button "Submit" at bounding box center [177, 354] width 108 height 27
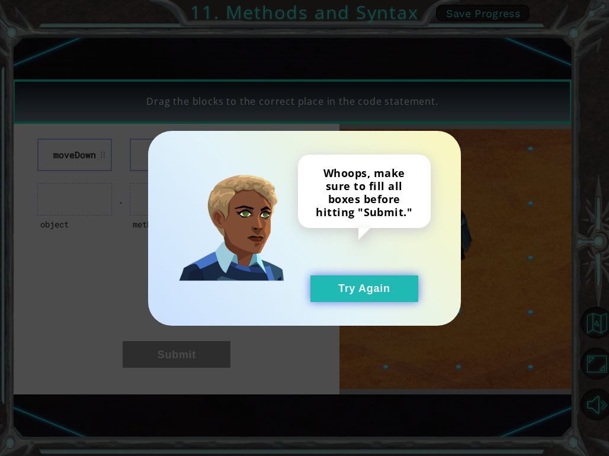
click at [354, 297] on button "Try Again" at bounding box center [364, 288] width 108 height 27
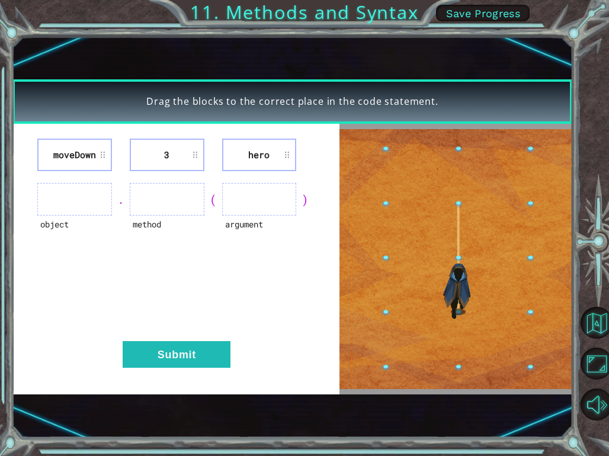
click at [177, 194] on ul at bounding box center [167, 199] width 75 height 33
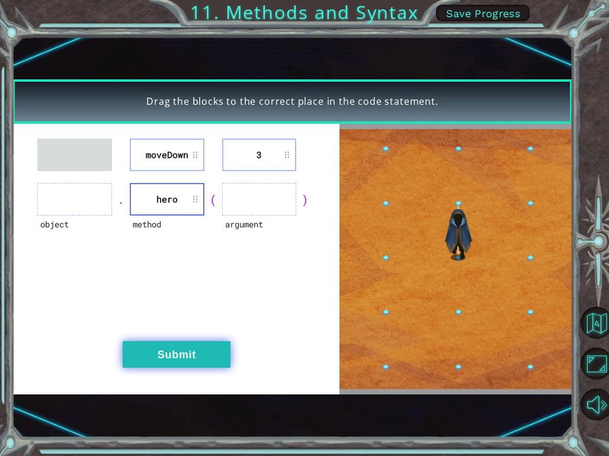
click at [173, 354] on button "Submit" at bounding box center [177, 354] width 108 height 27
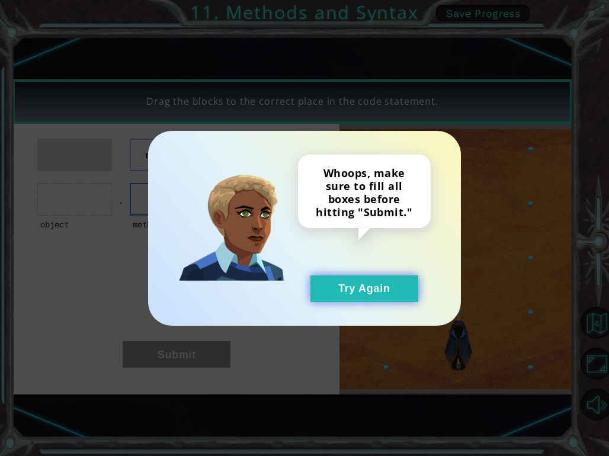
click at [359, 290] on button "Try Again" at bounding box center [364, 288] width 108 height 27
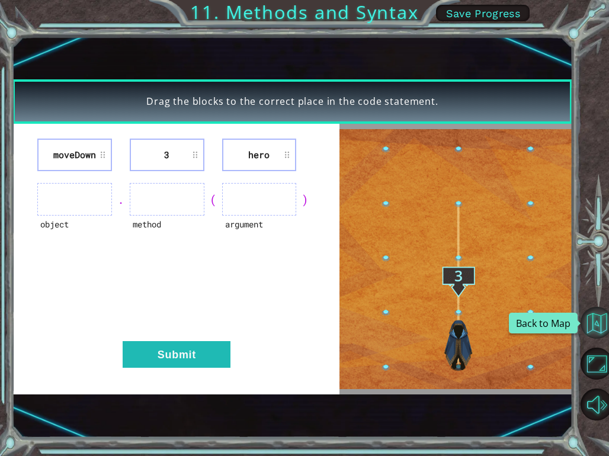
click at [601, 326] on button "Back to Map" at bounding box center [596, 323] width 32 height 32
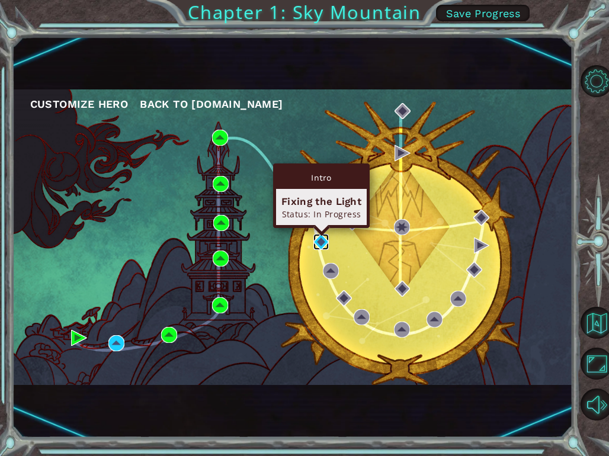
click at [317, 240] on img at bounding box center [321, 242] width 16 height 16
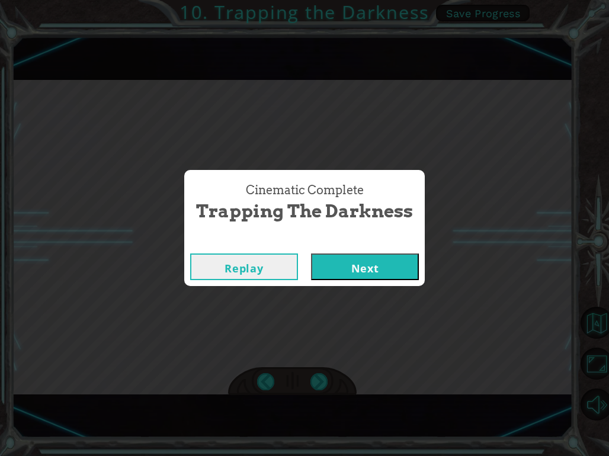
click at [381, 273] on button "Next" at bounding box center [365, 267] width 108 height 27
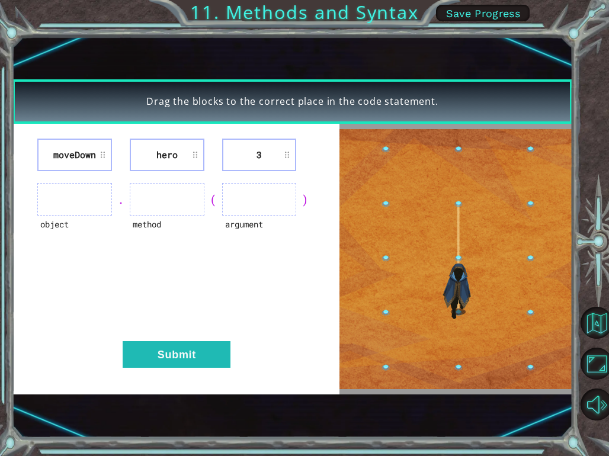
click at [67, 158] on li "moveDown" at bounding box center [74, 155] width 75 height 33
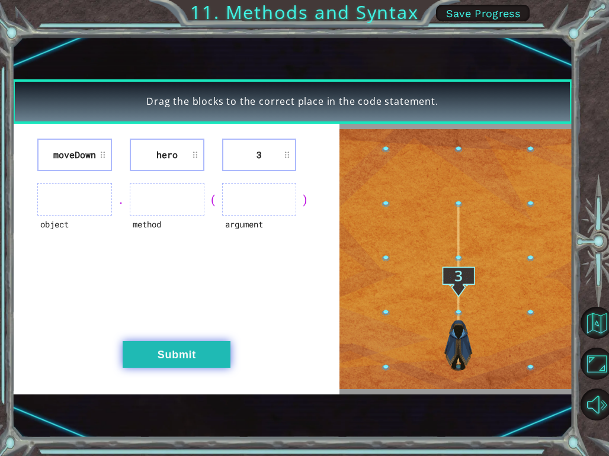
click at [204, 363] on button "Submit" at bounding box center [177, 354] width 108 height 27
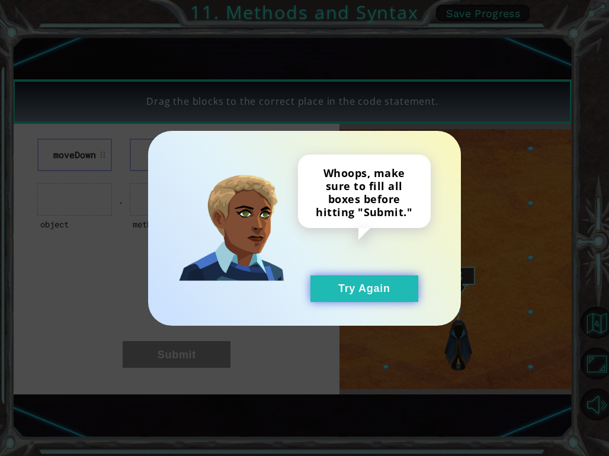
click at [358, 294] on button "Try Again" at bounding box center [364, 288] width 108 height 27
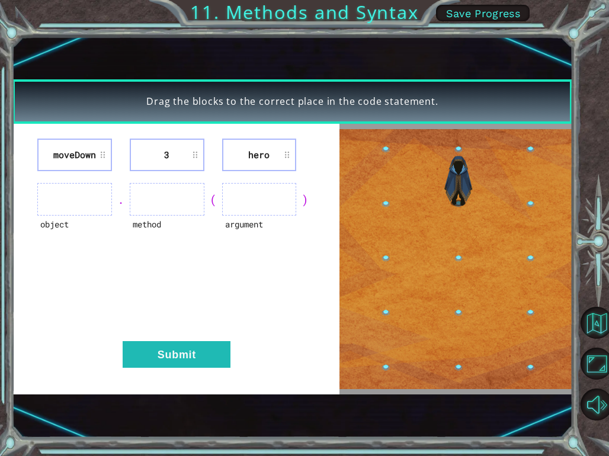
click at [275, 169] on li "hero" at bounding box center [259, 155] width 75 height 33
click at [284, 158] on li "hero" at bounding box center [259, 155] width 75 height 33
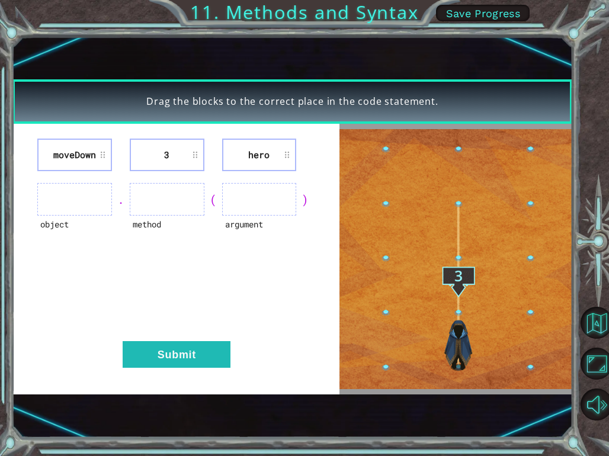
click at [453, 279] on img at bounding box center [455, 259] width 233 height 260
click at [460, 306] on img at bounding box center [455, 259] width 233 height 260
click at [463, 360] on img at bounding box center [455, 259] width 233 height 260
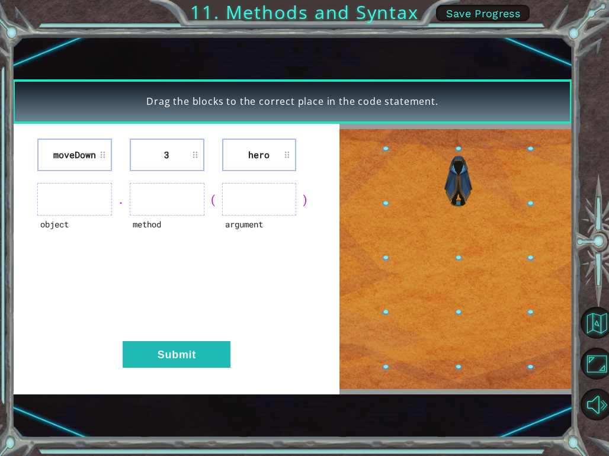
click at [527, 365] on img at bounding box center [455, 259] width 233 height 260
click at [459, 271] on img at bounding box center [455, 259] width 233 height 260
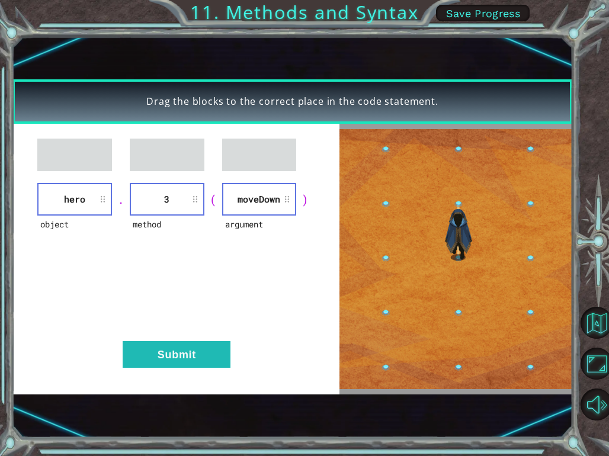
click at [66, 200] on li "hero" at bounding box center [74, 199] width 75 height 33
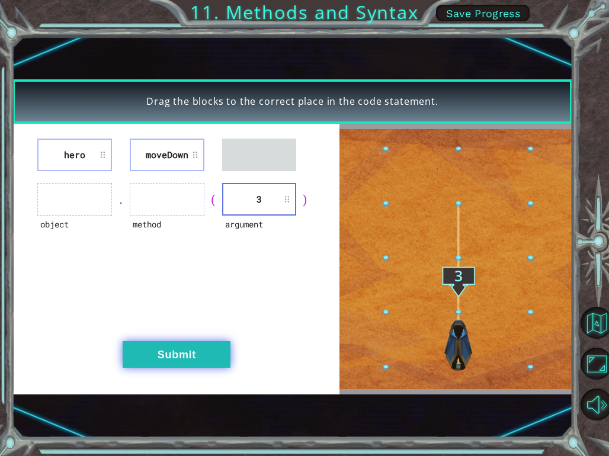
click at [194, 351] on button "Submit" at bounding box center [177, 354] width 108 height 27
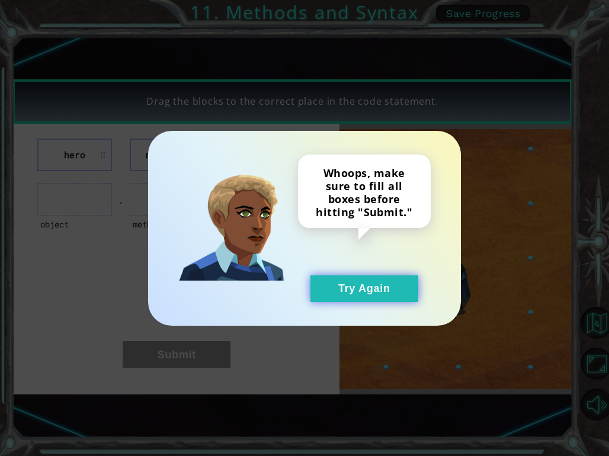
click at [352, 289] on button "Try Again" at bounding box center [364, 288] width 108 height 27
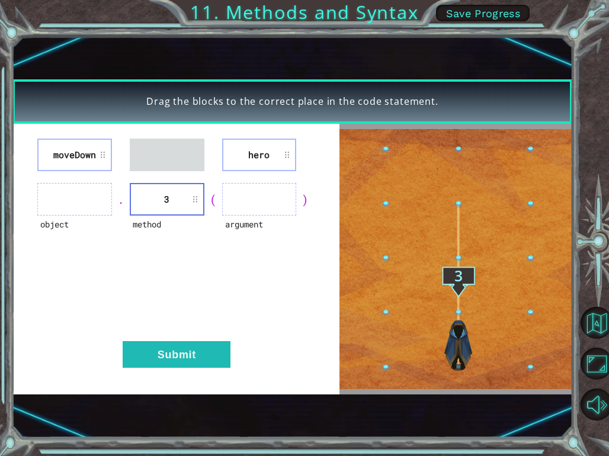
click at [168, 201] on li "3" at bounding box center [167, 199] width 75 height 33
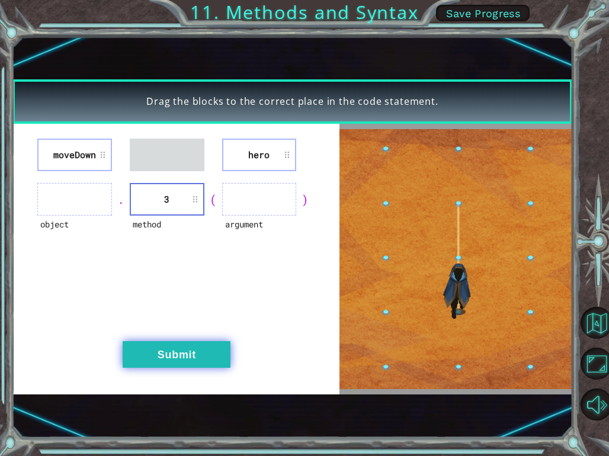
click at [196, 350] on button "Submit" at bounding box center [177, 354] width 108 height 27
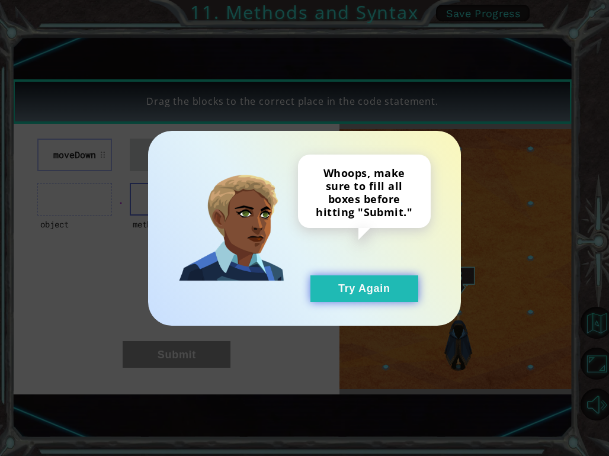
click at [367, 293] on button "Try Again" at bounding box center [364, 288] width 108 height 27
